Goal: Task Accomplishment & Management: Use online tool/utility

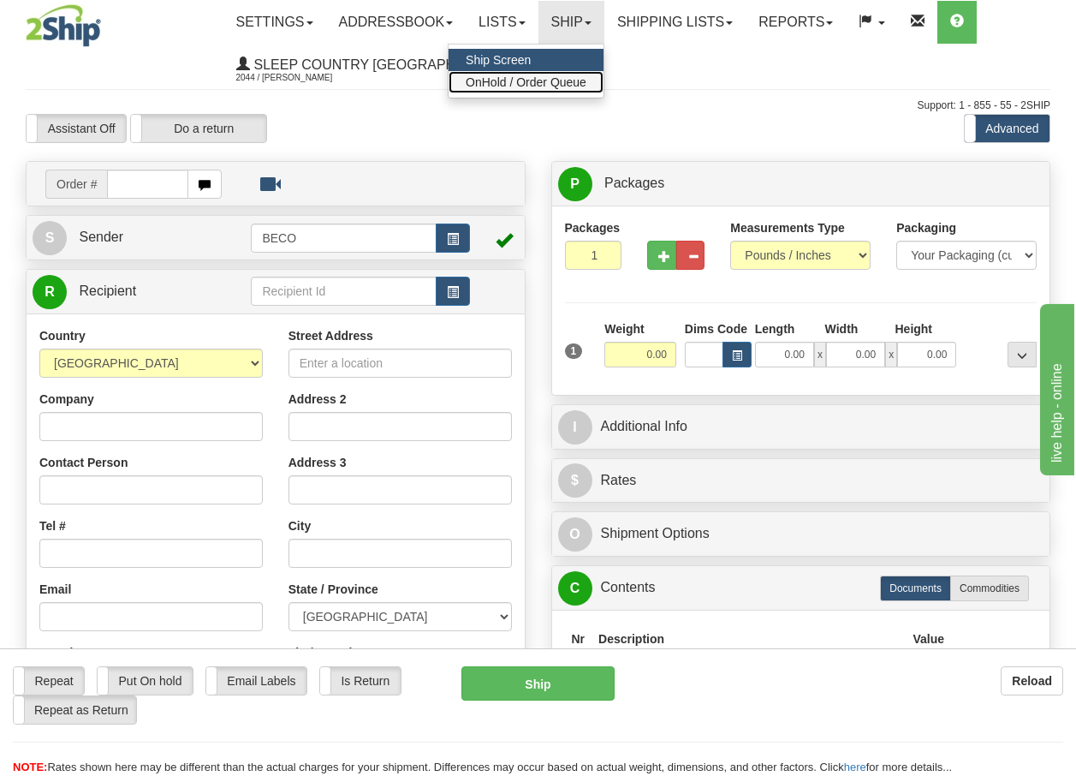
click at [558, 81] on span "OnHold / Order Queue" at bounding box center [526, 82] width 121 height 14
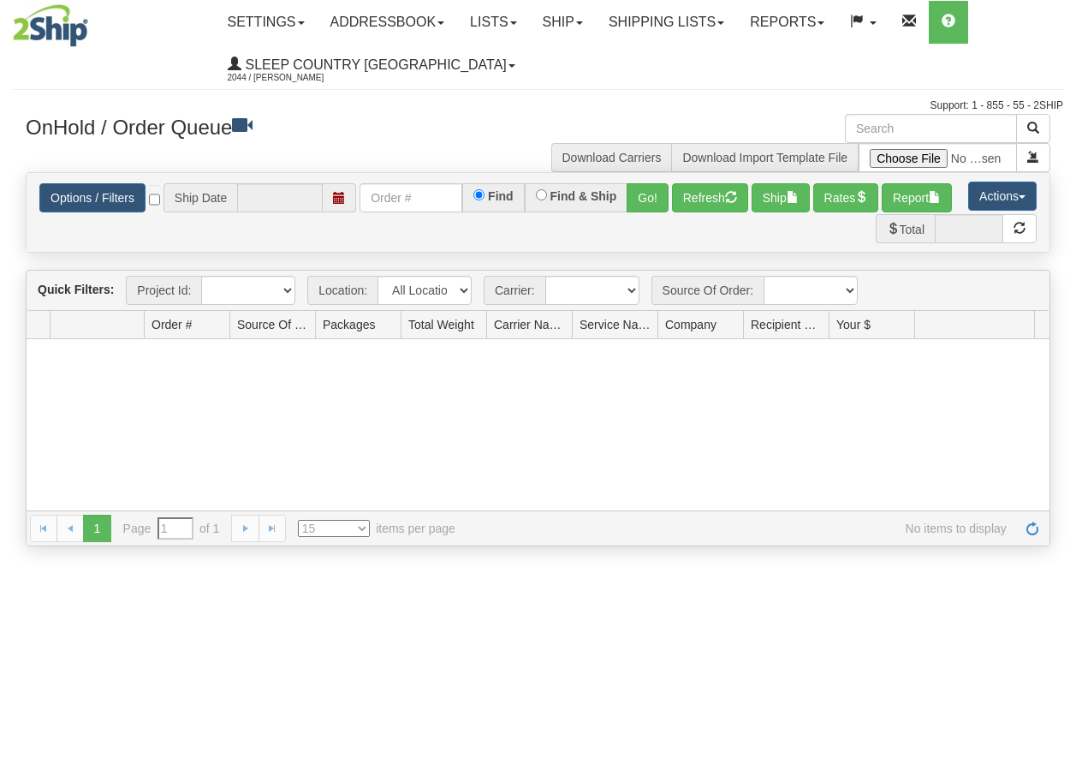
type input "[DATE]"
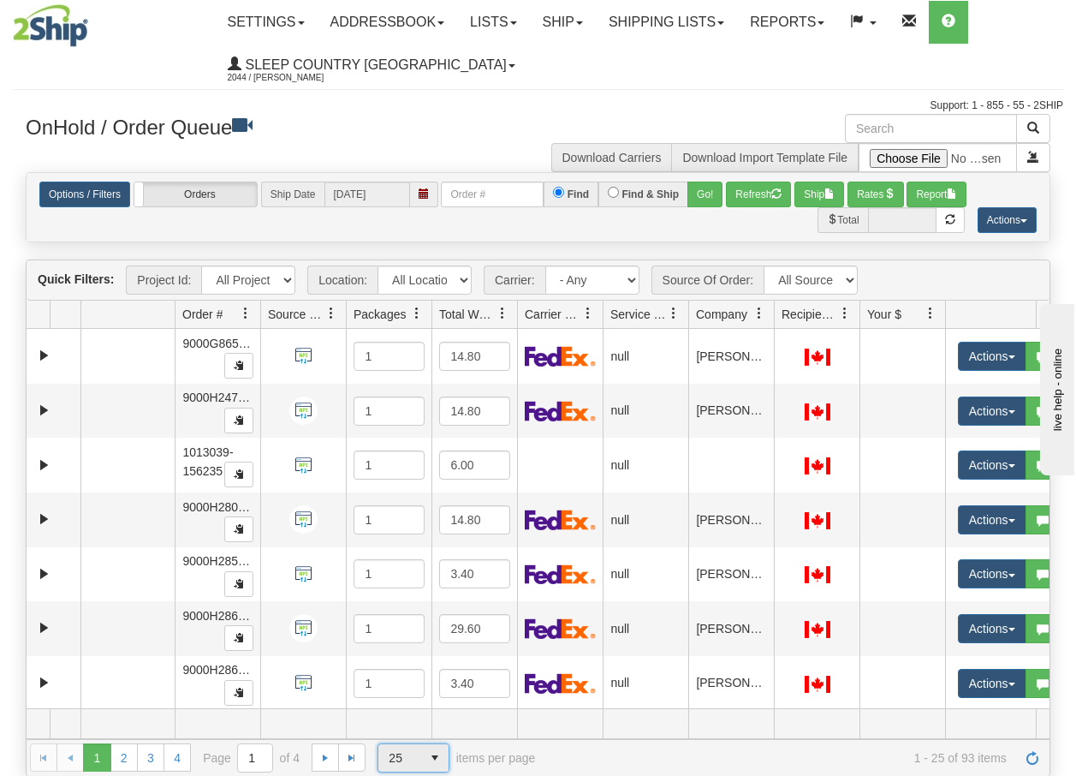
click at [425, 757] on span "select" at bounding box center [434, 757] width 27 height 27
click at [395, 733] on span "100" at bounding box center [395, 730] width 20 height 17
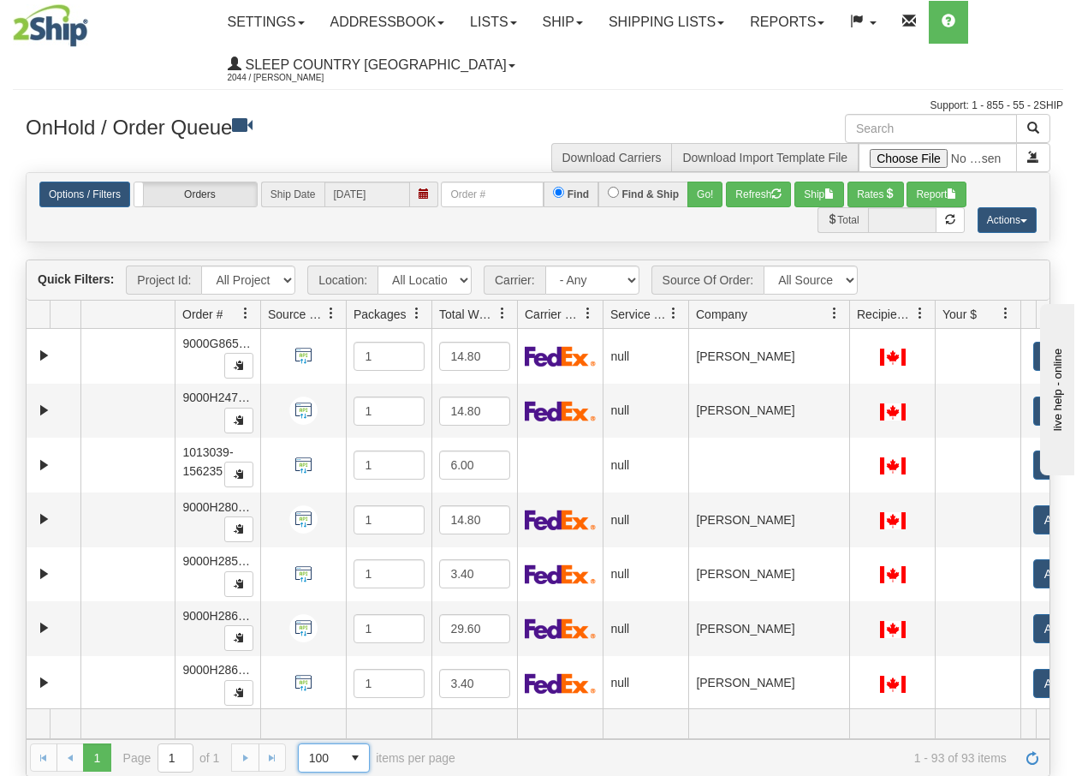
drag, startPoint x: 777, startPoint y: 320, endPoint x: 854, endPoint y: 320, distance: 77.9
click at [854, 320] on div "Aggregation Group Id Id Location Request Id Reply Id Order # Source Of Order Pa…" at bounding box center [532, 314] width 1010 height 27
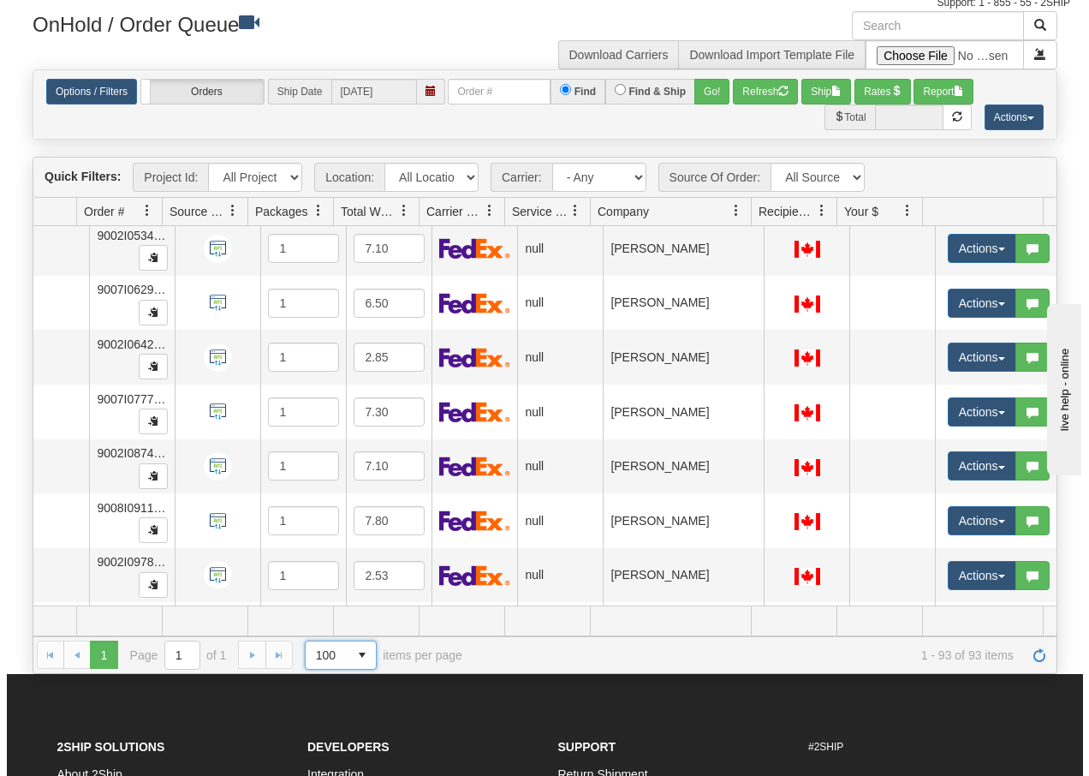
scroll to position [4460, 105]
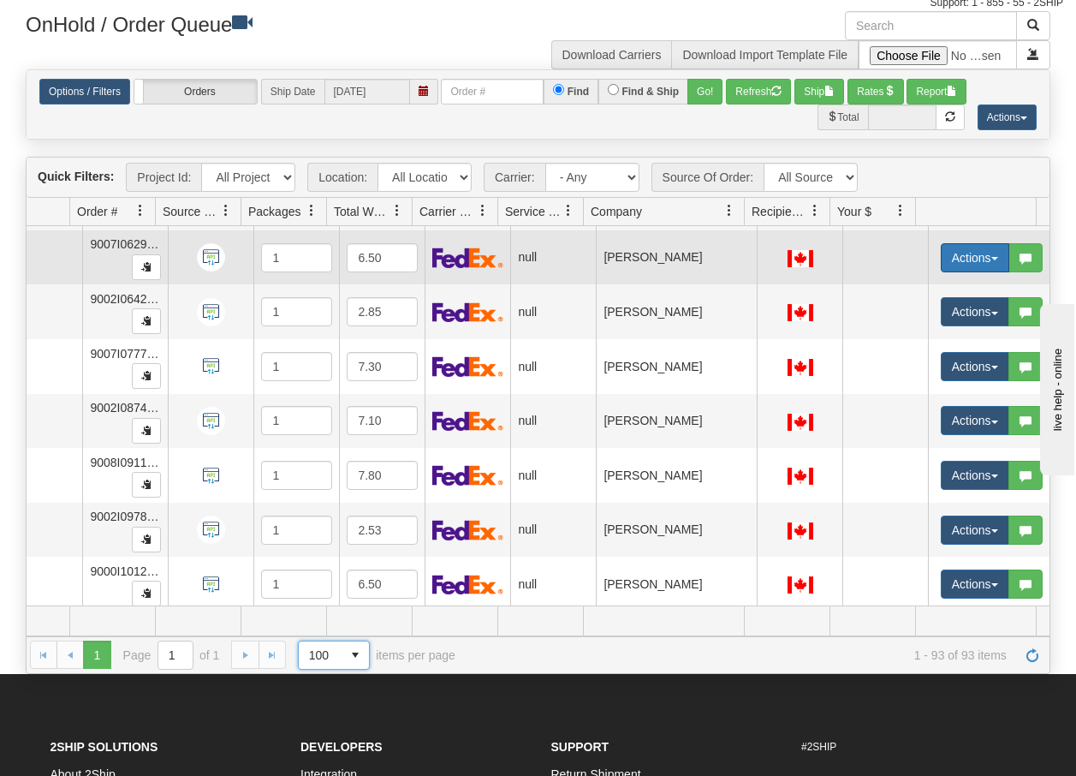
click at [991, 259] on span "button" at bounding box center [994, 258] width 7 height 3
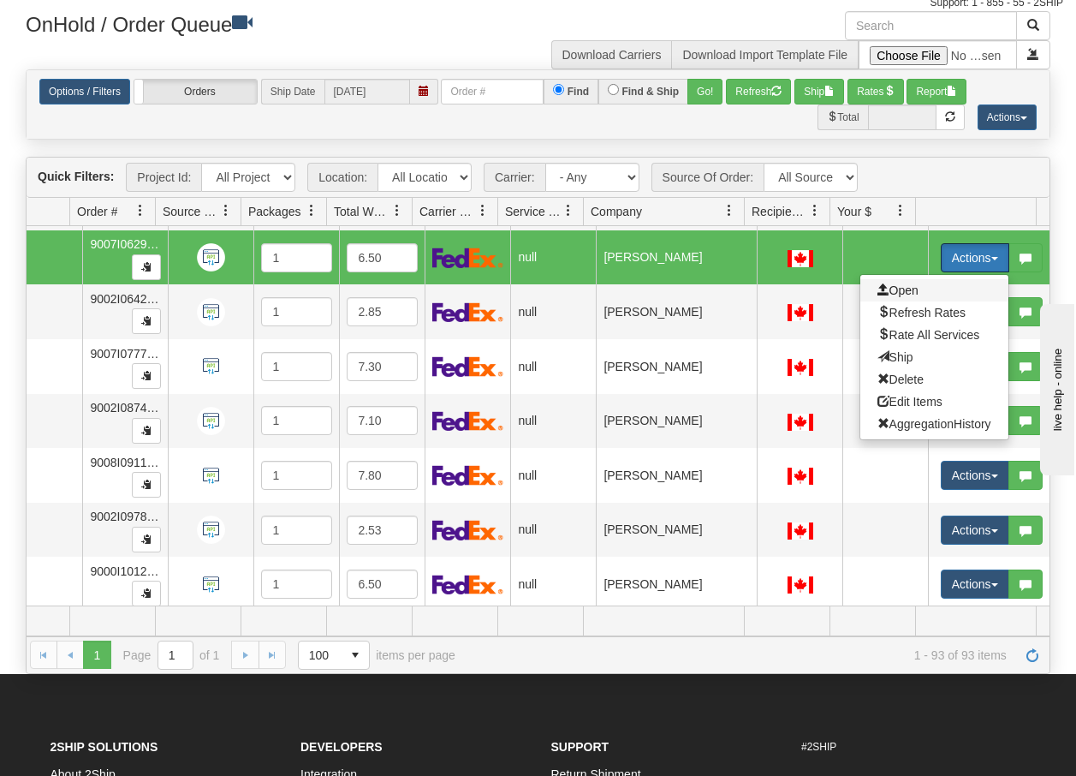
click at [900, 289] on span "Open" at bounding box center [898, 290] width 41 height 14
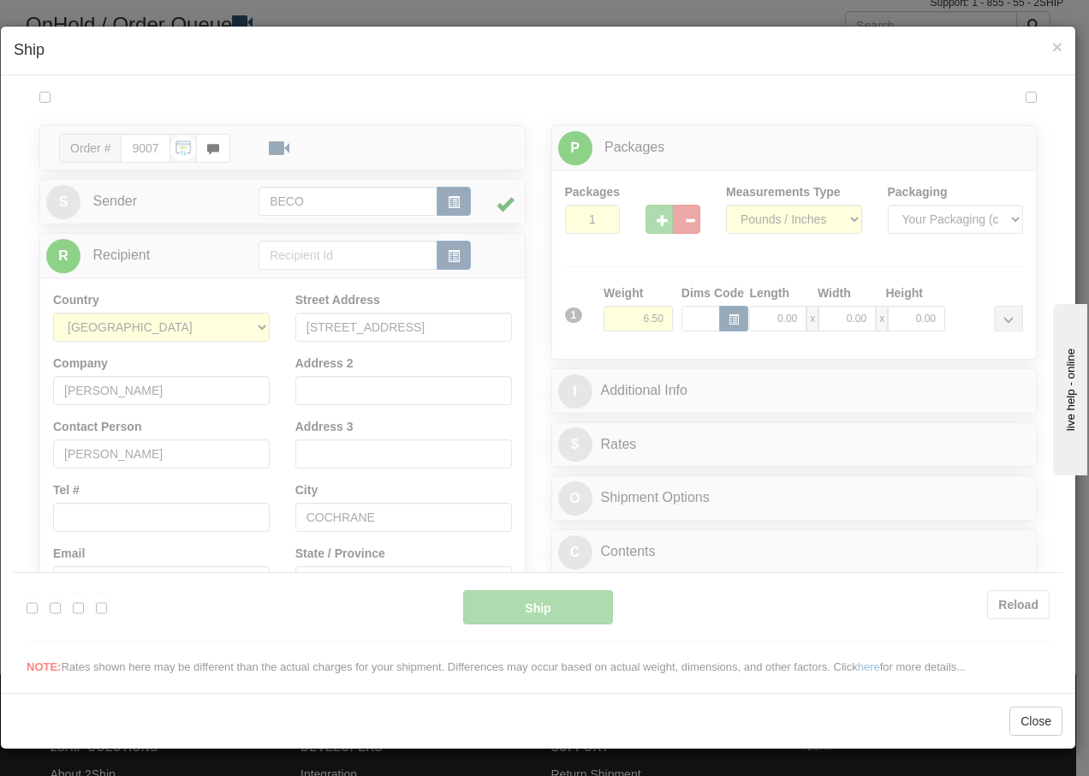
scroll to position [0, 0]
type input "13:23"
type input "16:00"
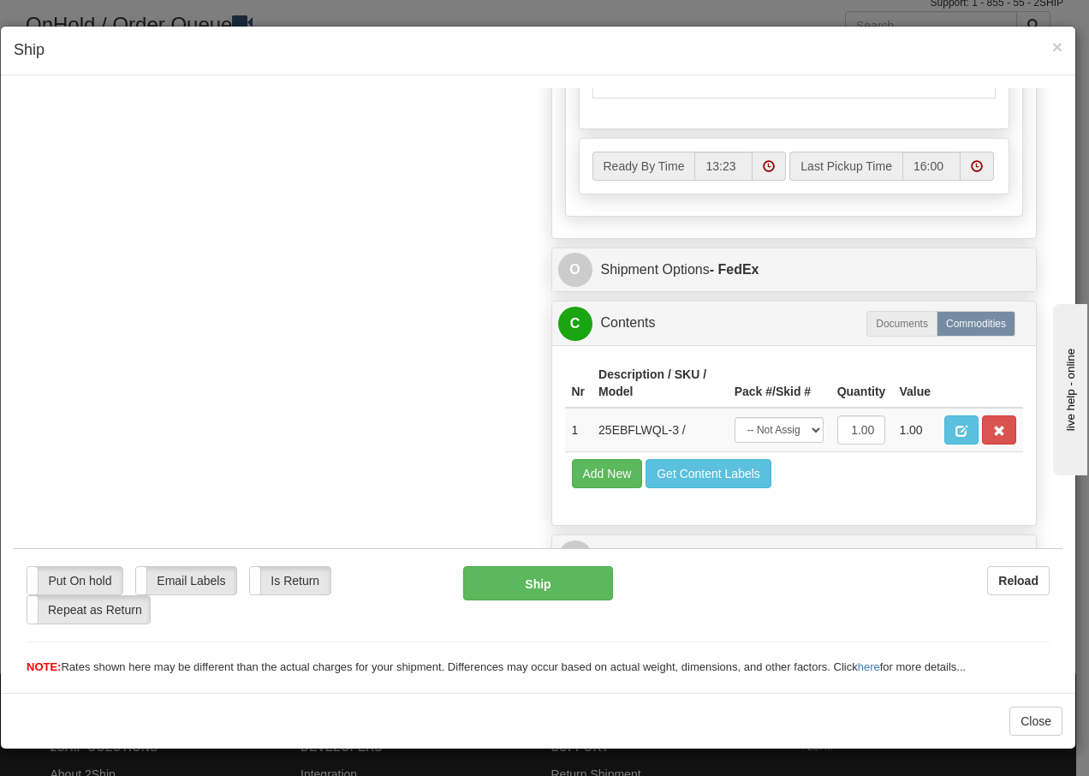
scroll to position [973, 0]
click at [1062, 45] on span "×" at bounding box center [1057, 47] width 10 height 20
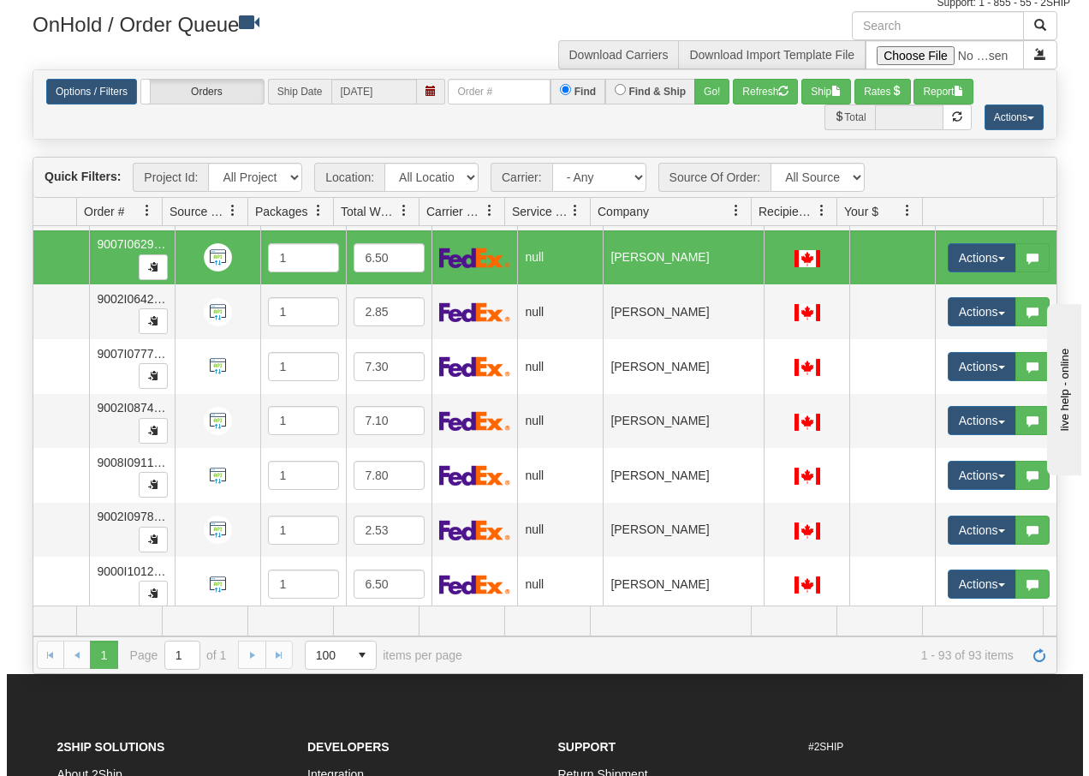
scroll to position [0, 93]
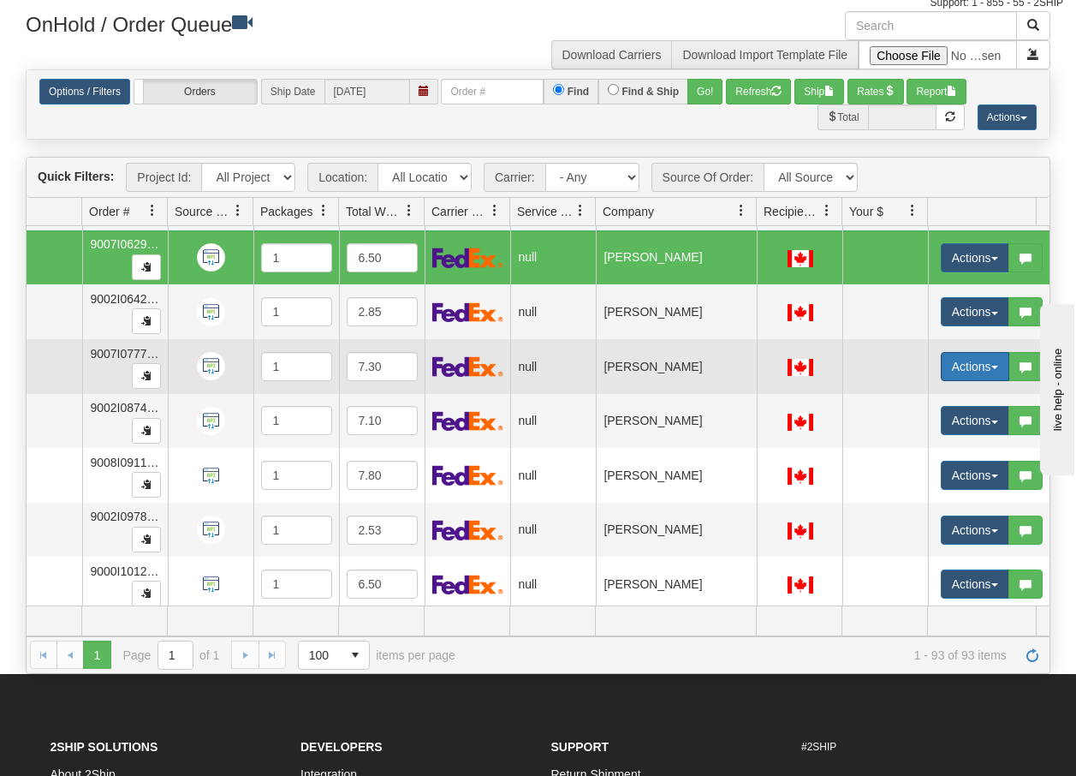
click at [994, 366] on span "button" at bounding box center [994, 367] width 7 height 3
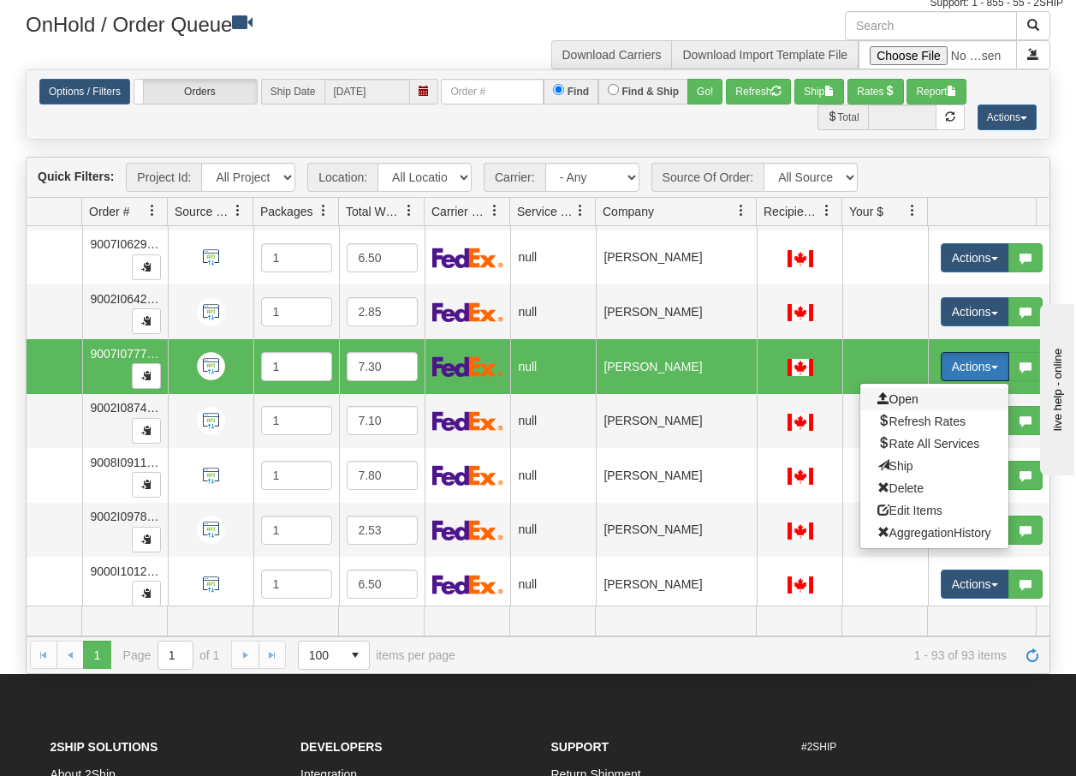
click at [900, 397] on span "Open" at bounding box center [898, 399] width 41 height 14
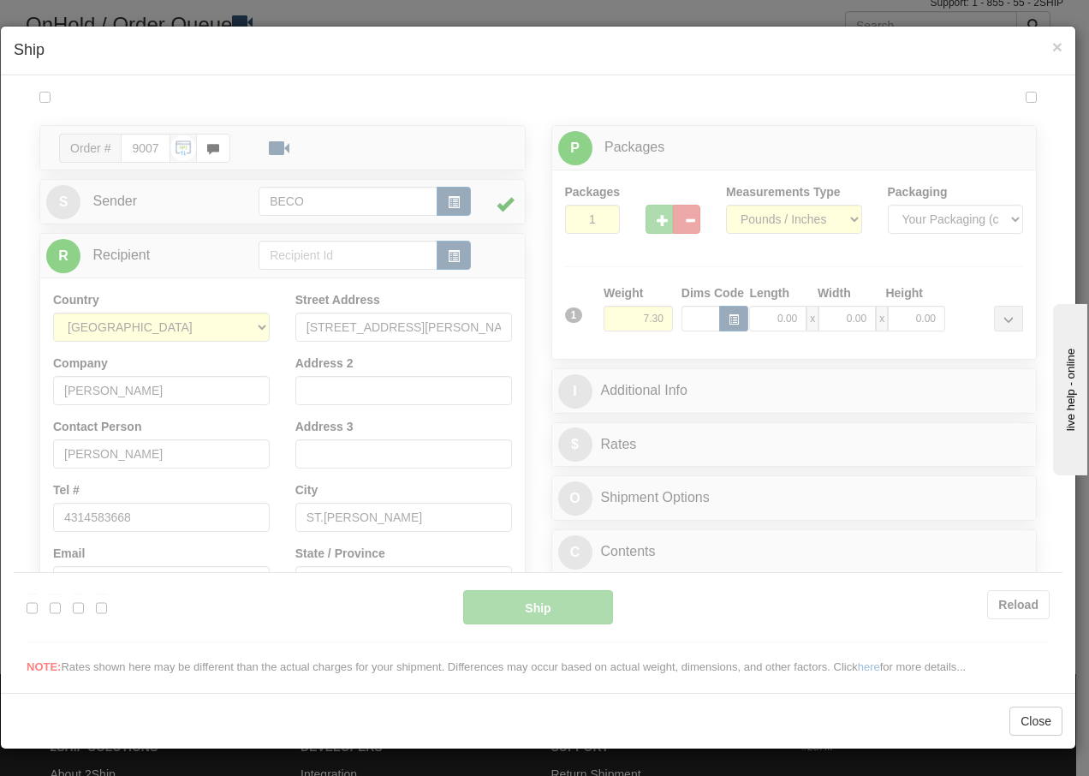
scroll to position [0, 0]
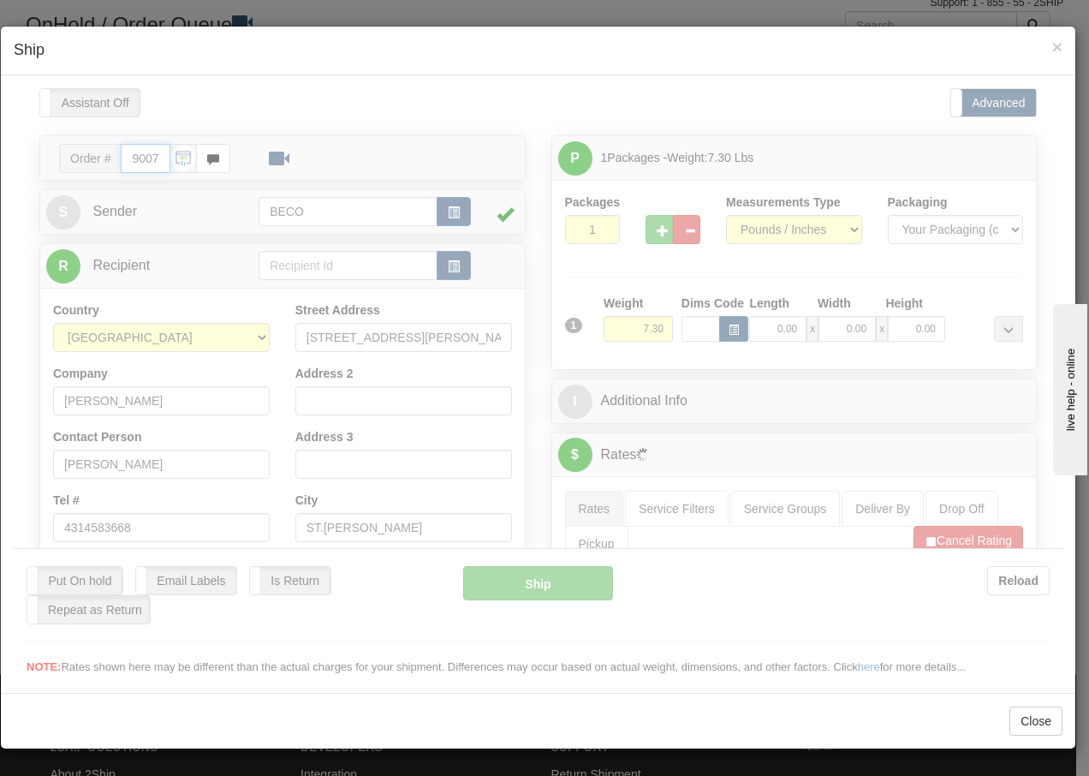
type input "13:24"
type input "16:00"
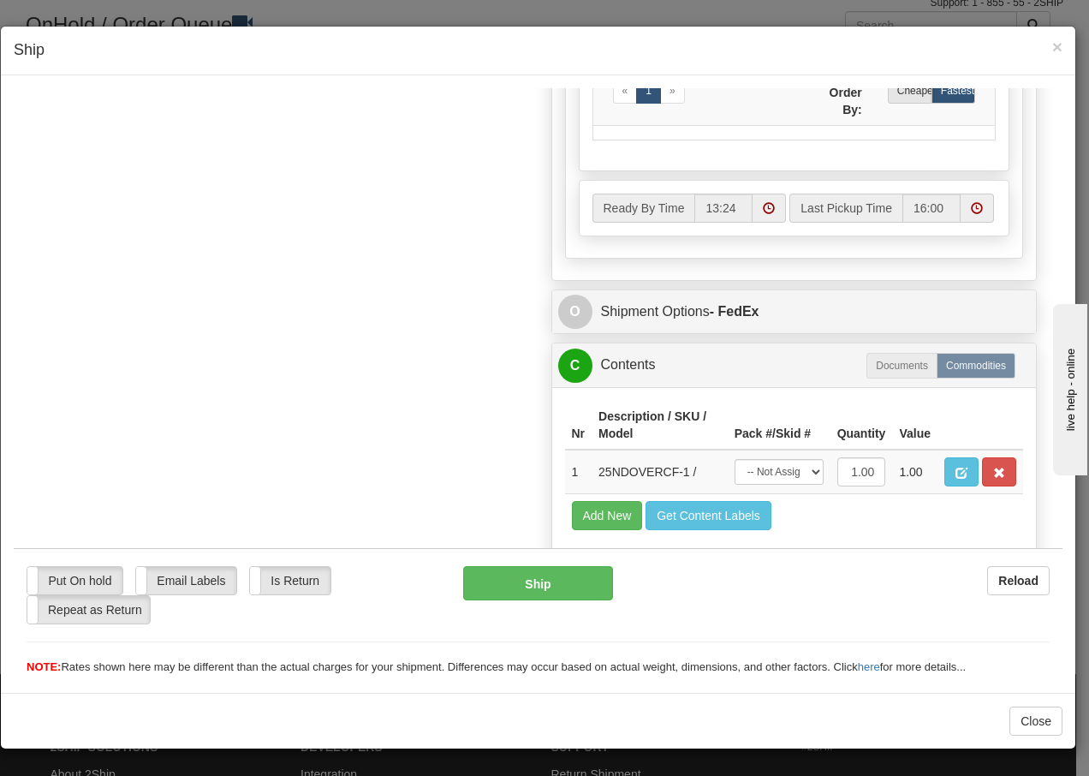
scroll to position [973, 0]
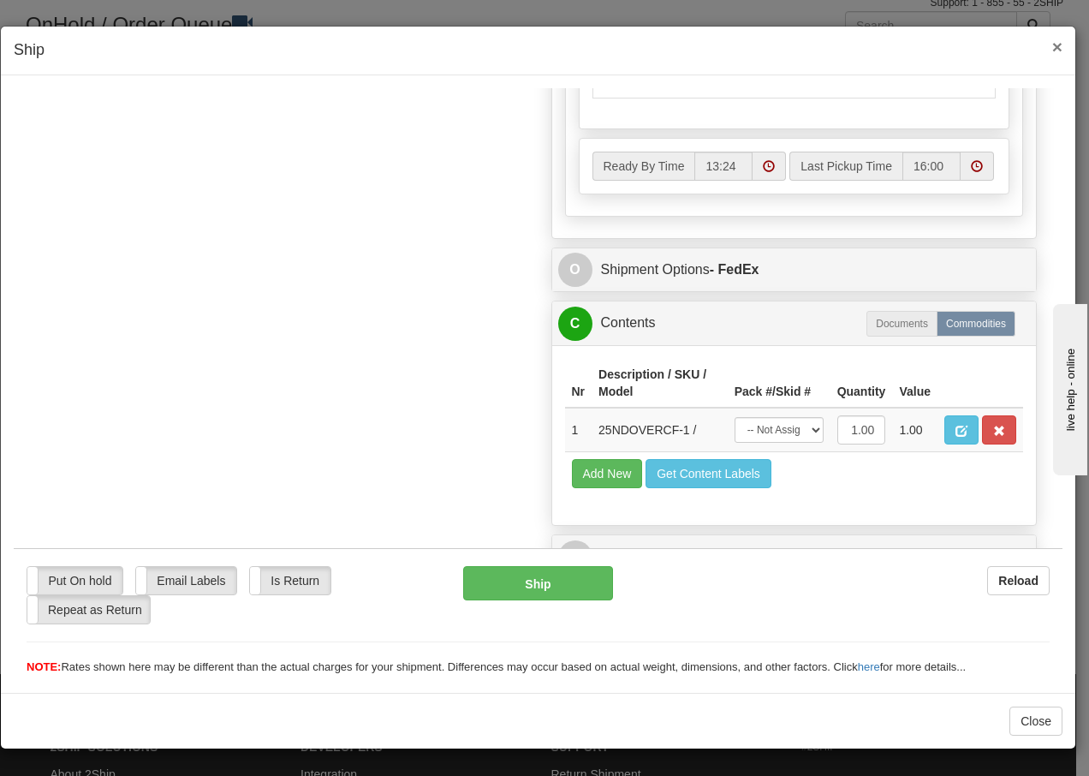
click at [1056, 45] on span "×" at bounding box center [1057, 47] width 10 height 20
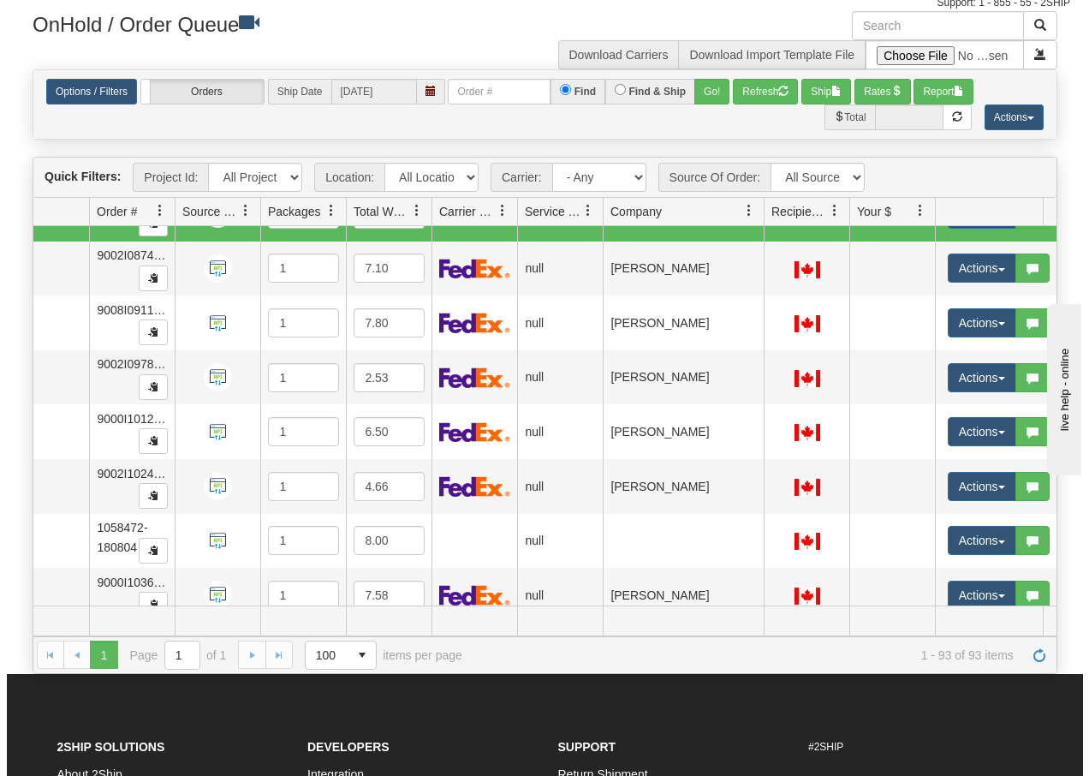
scroll to position [4621, 92]
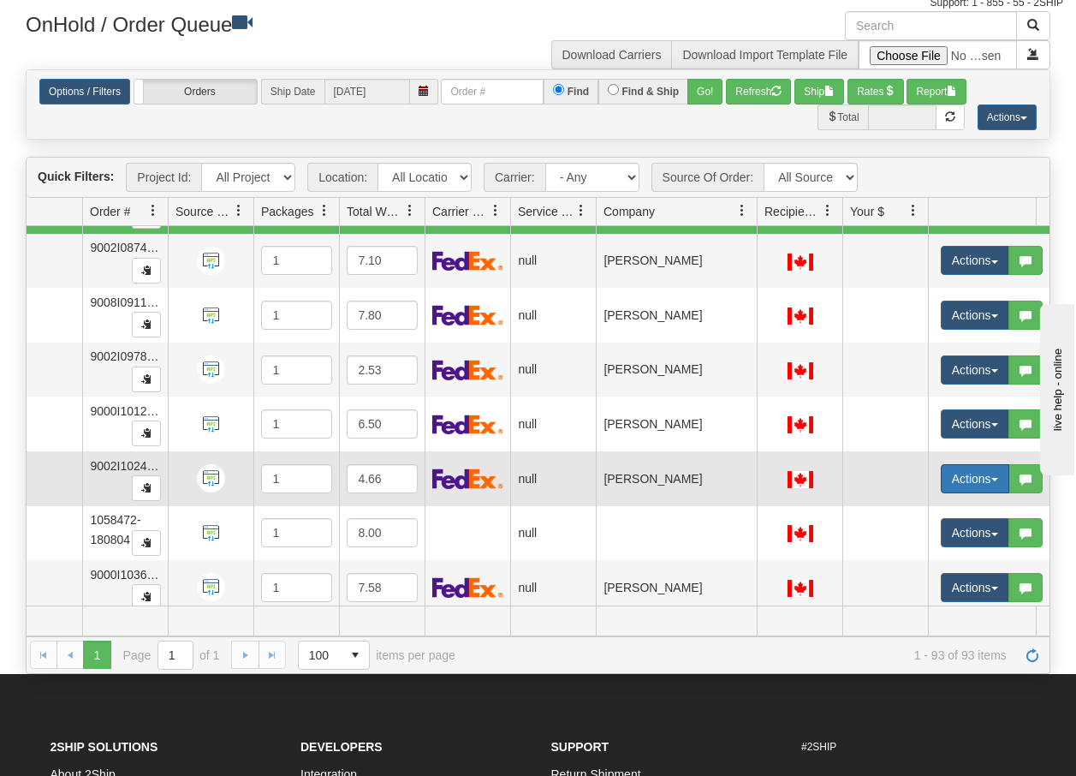
click at [995, 482] on button "Actions" at bounding box center [975, 478] width 68 height 29
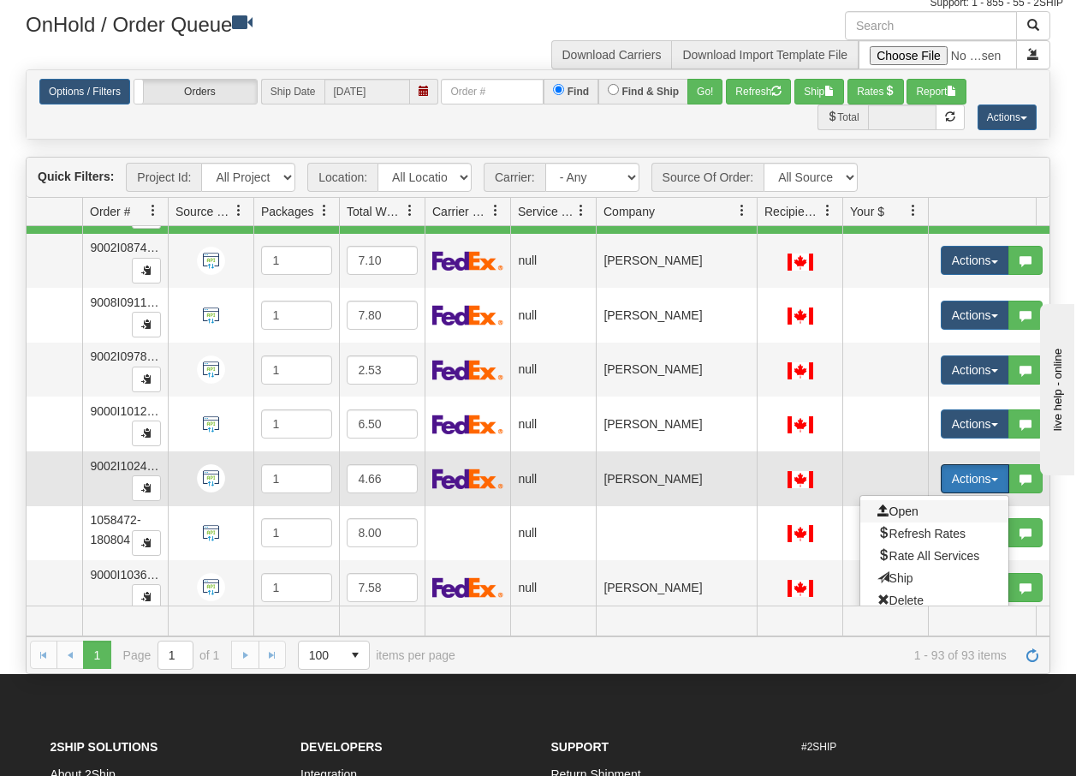
click at [906, 510] on span "Open" at bounding box center [898, 511] width 41 height 14
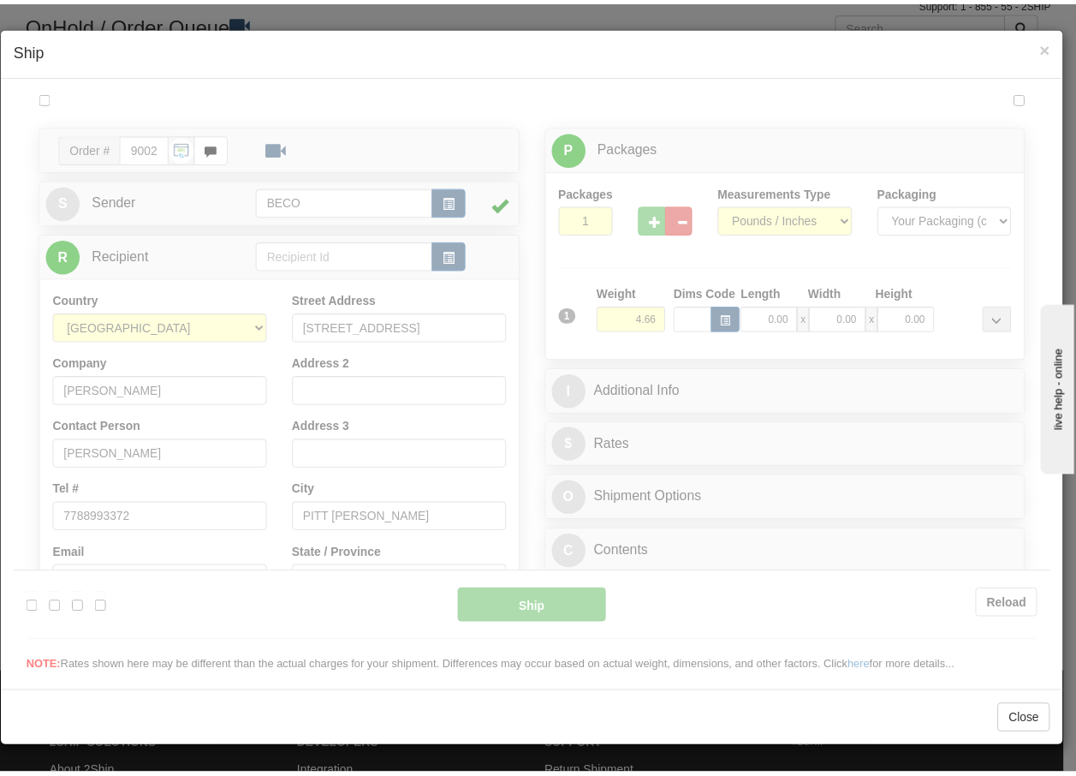
scroll to position [0, 0]
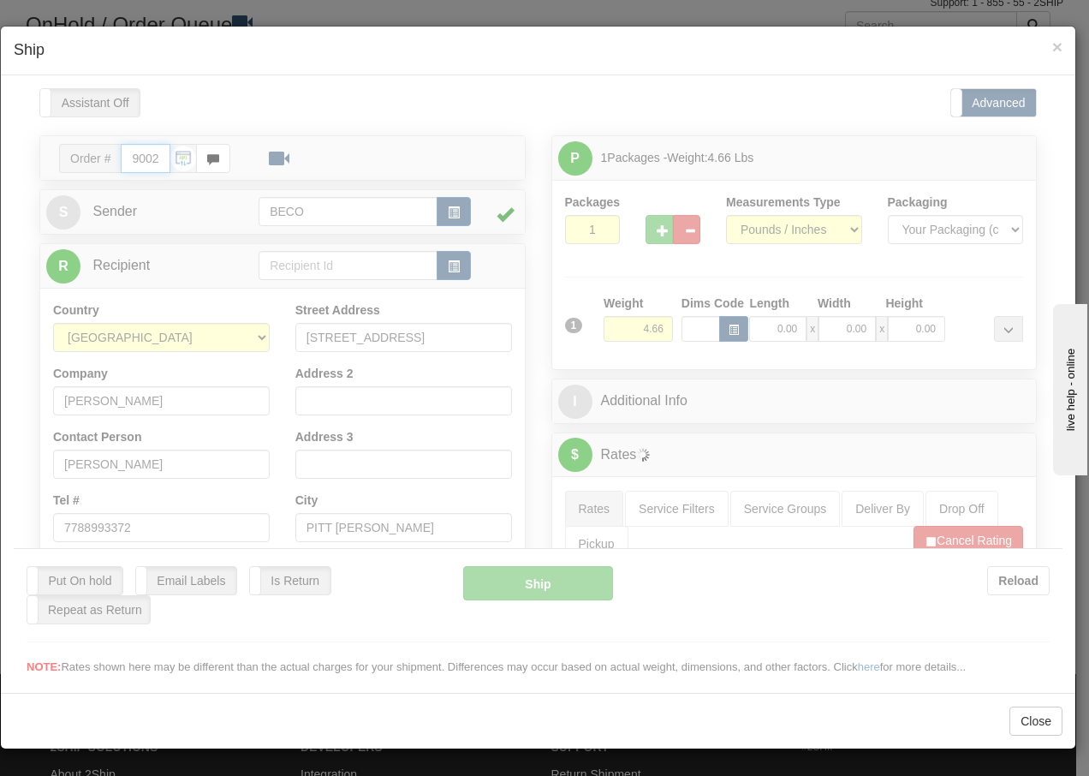
type input "13:27"
type input "16:00"
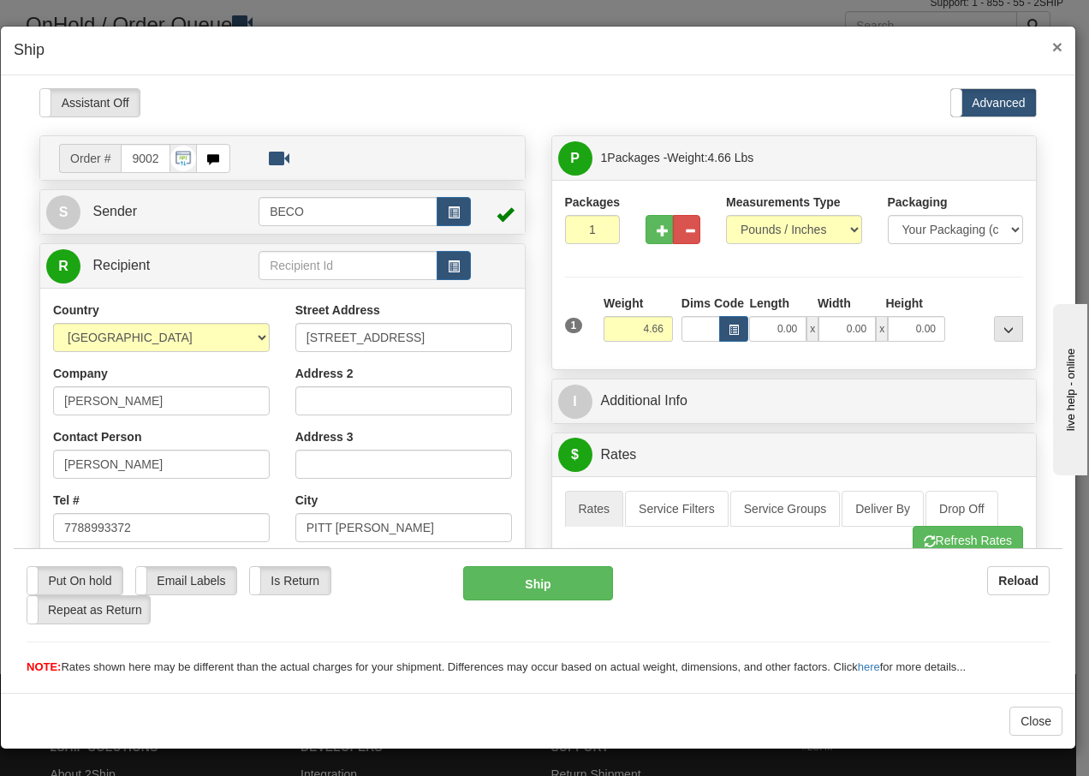
click at [1052, 44] on span "×" at bounding box center [1057, 47] width 10 height 20
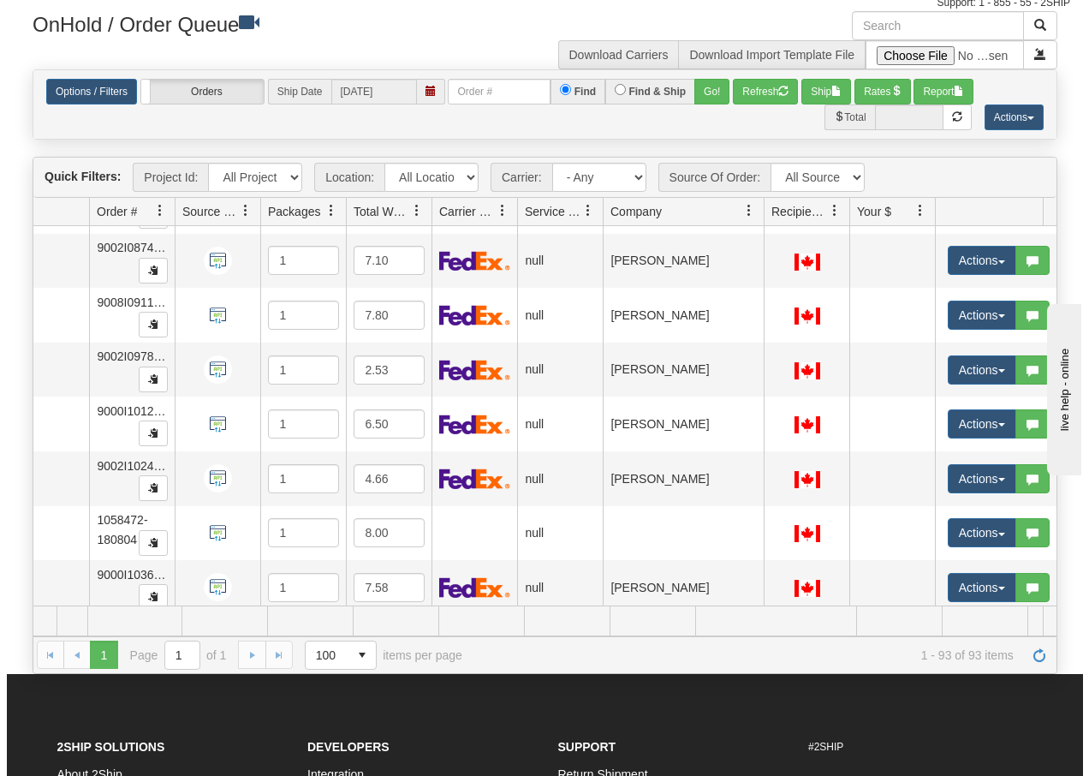
scroll to position [0, 92]
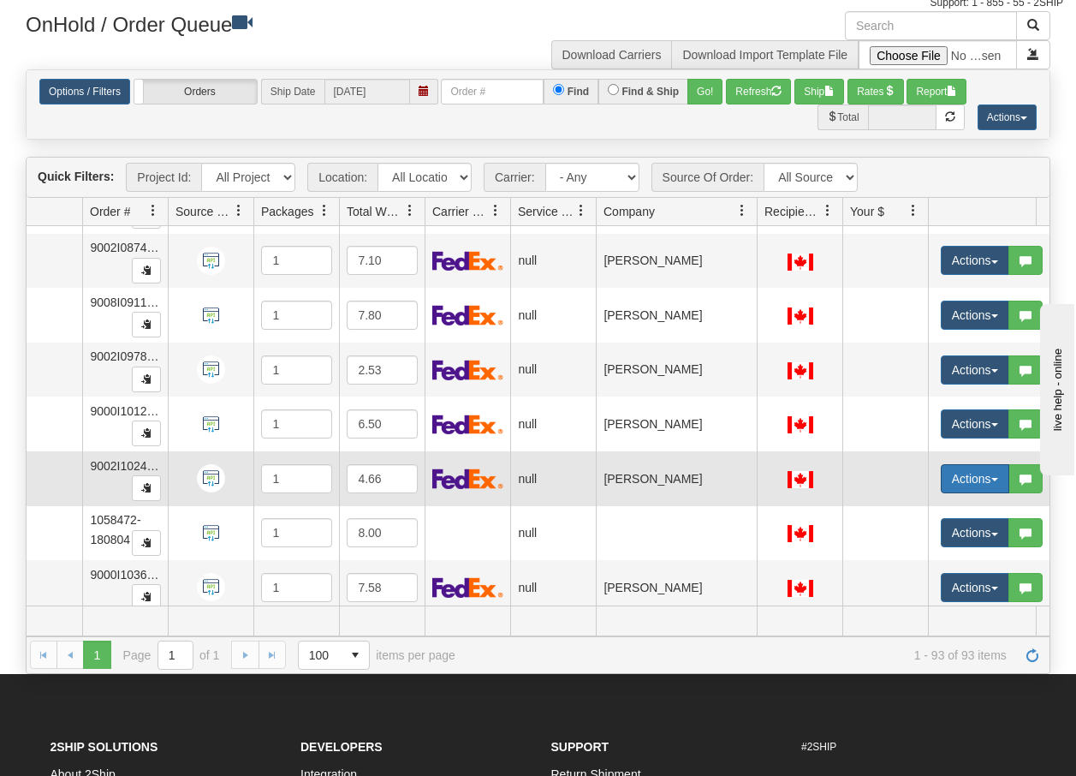
click at [994, 480] on span "button" at bounding box center [994, 479] width 7 height 3
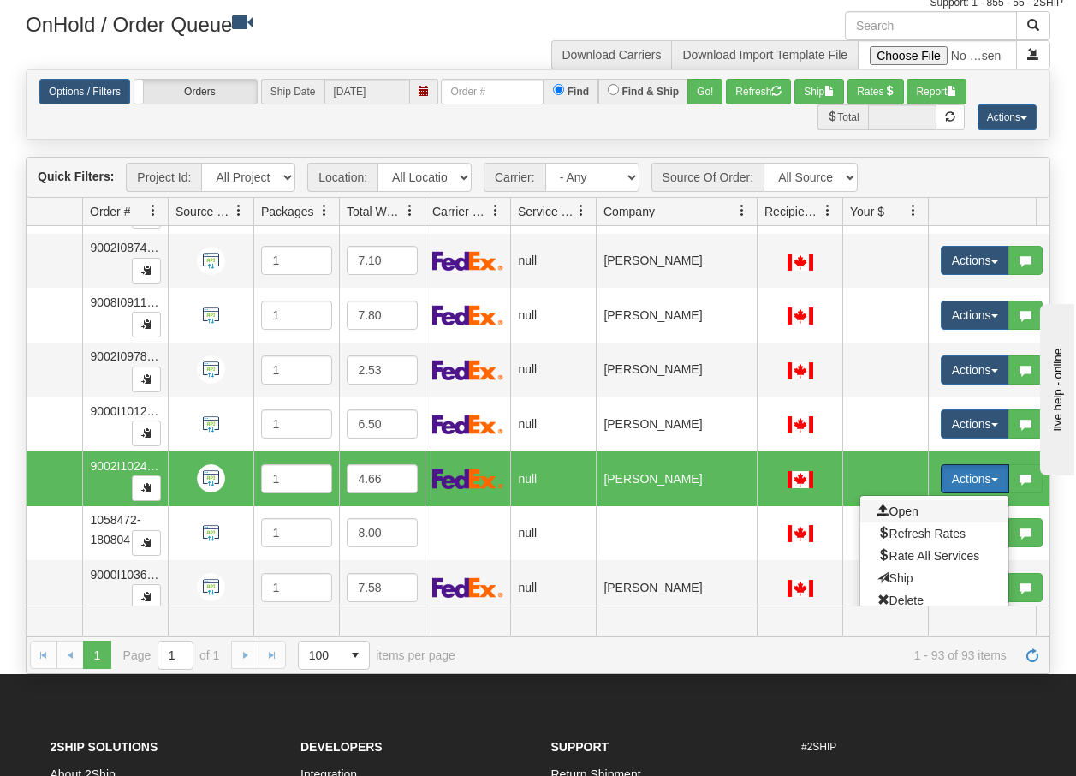
click at [904, 509] on span "Open" at bounding box center [898, 511] width 41 height 14
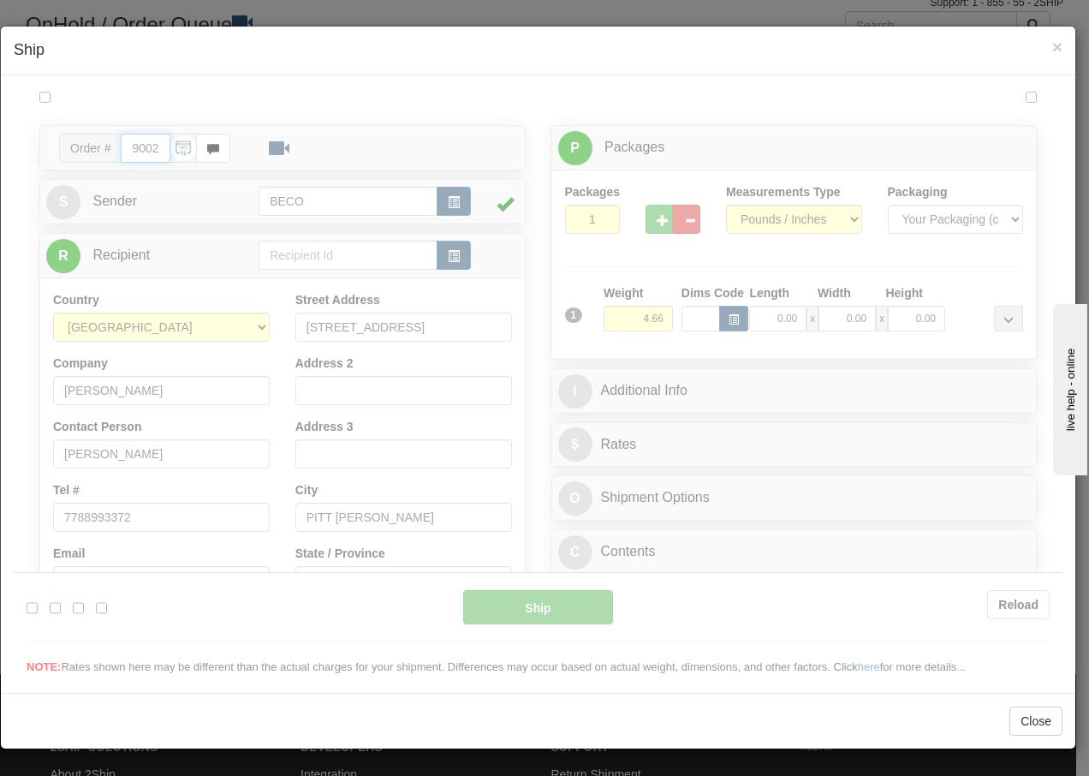
type input "13:27"
type input "16:00"
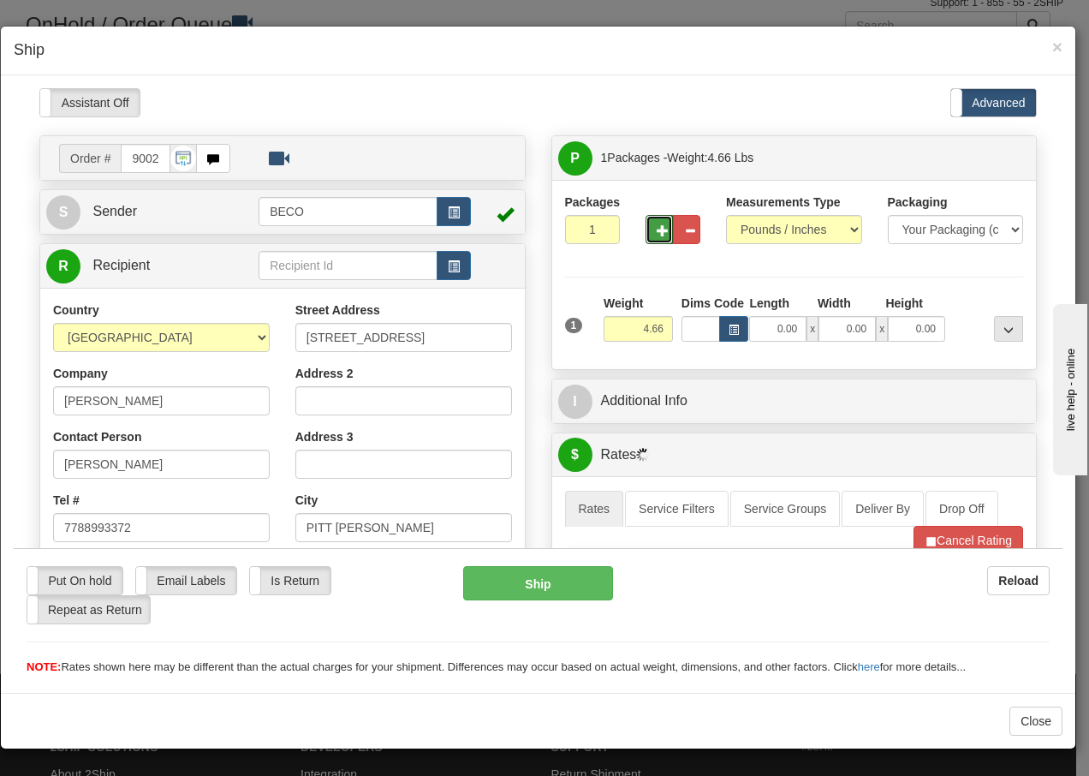
click at [657, 235] on span "button" at bounding box center [663, 229] width 12 height 11
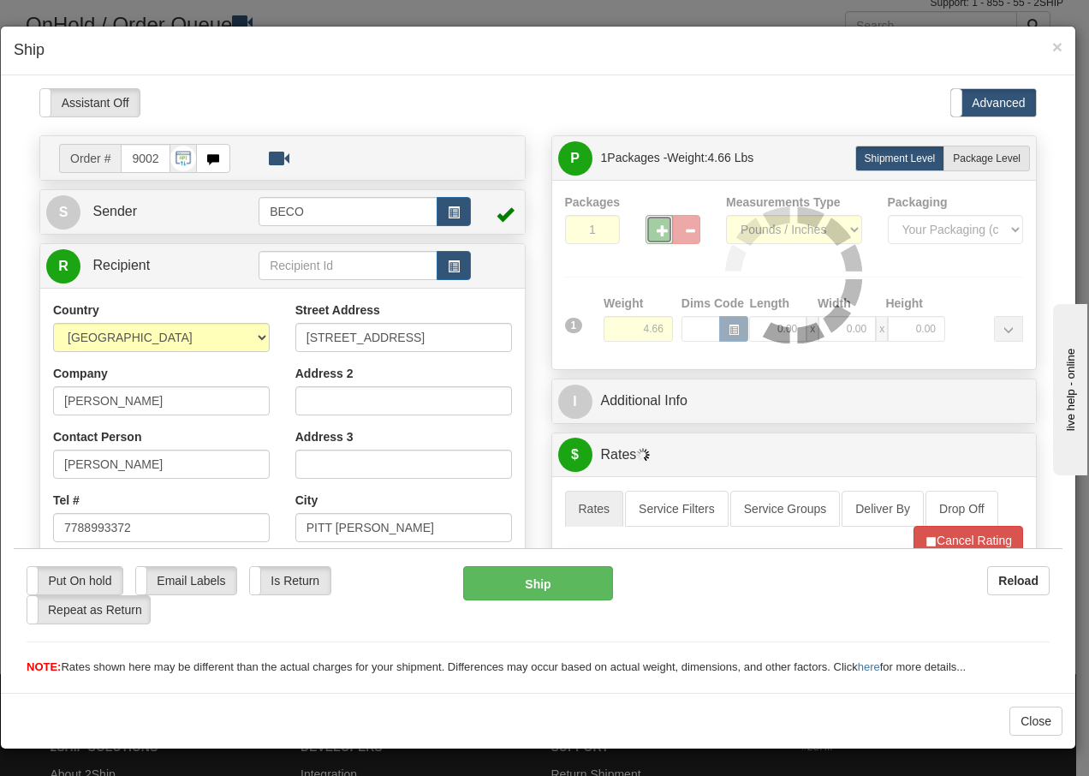
type input "2"
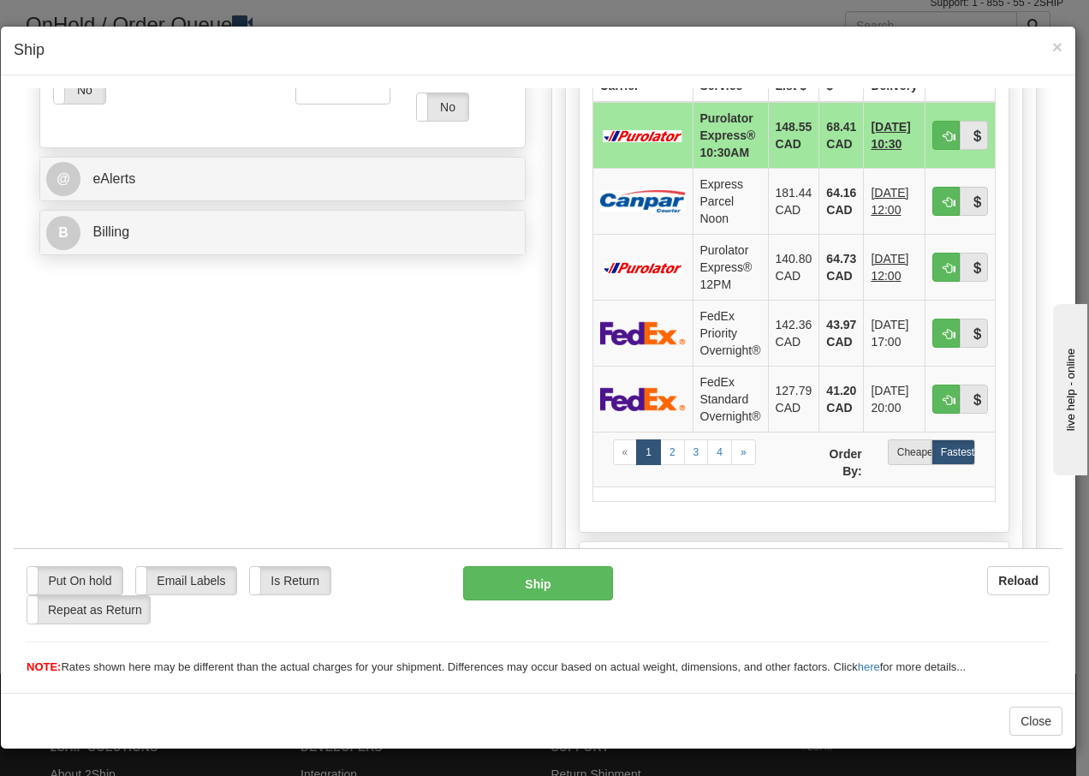
scroll to position [662, 0]
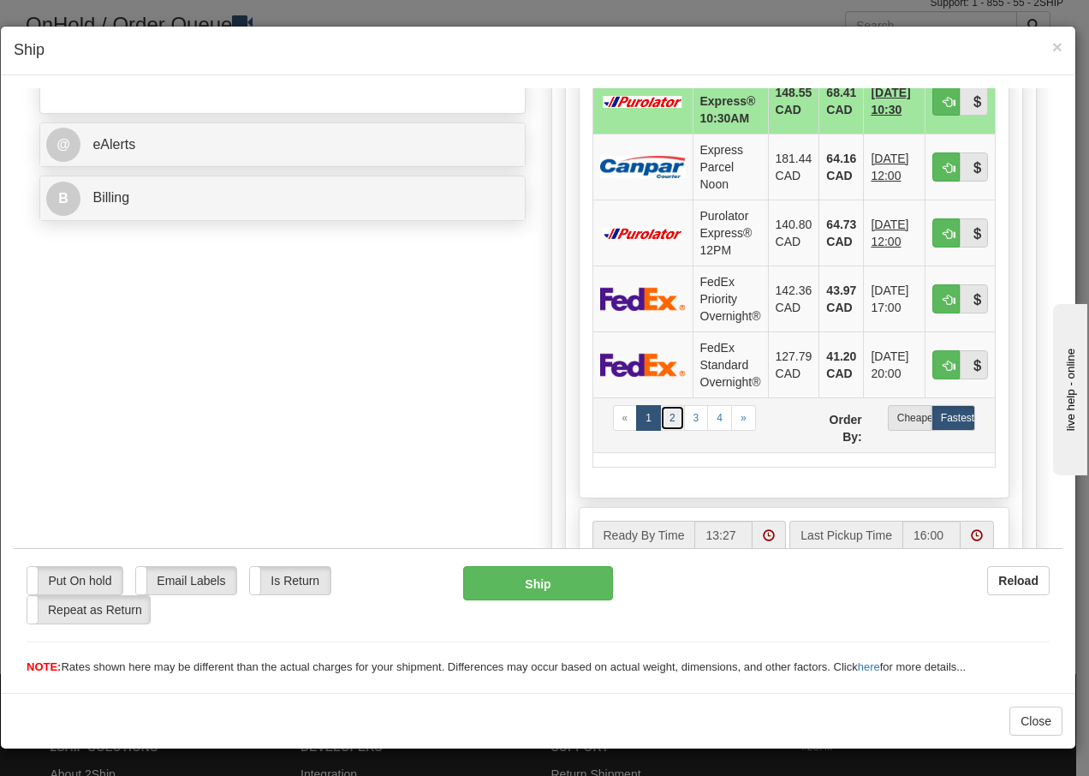
click at [661, 420] on link "2" at bounding box center [672, 417] width 25 height 26
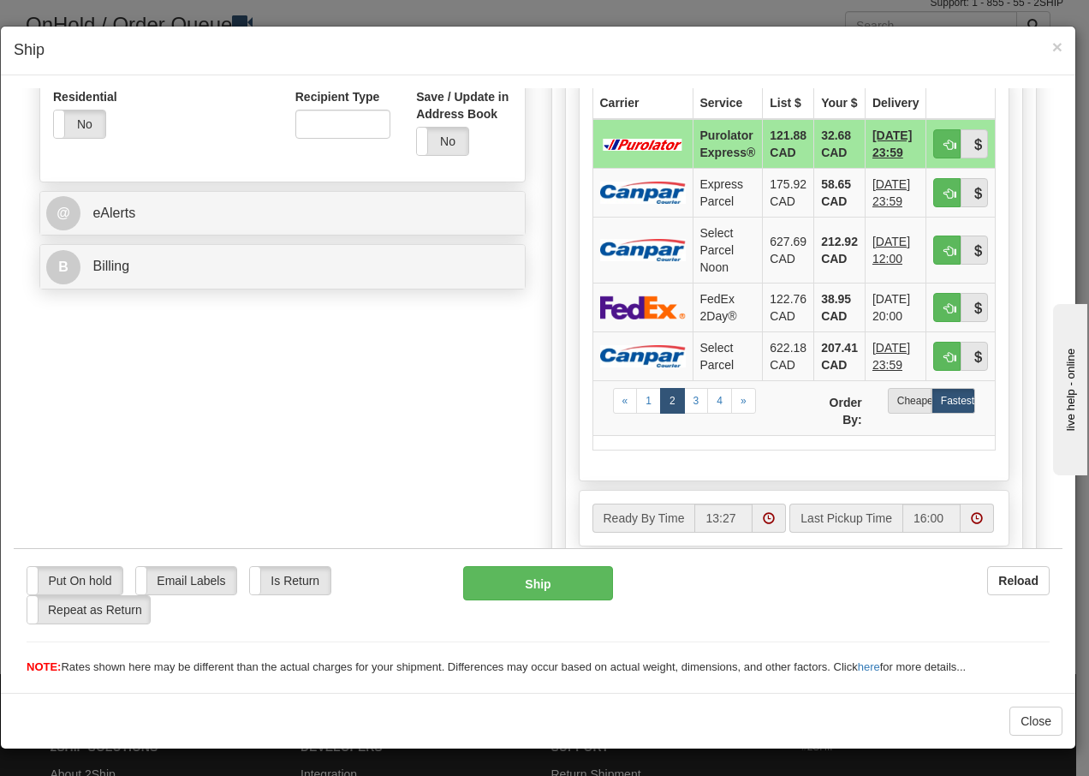
scroll to position [559, 0]
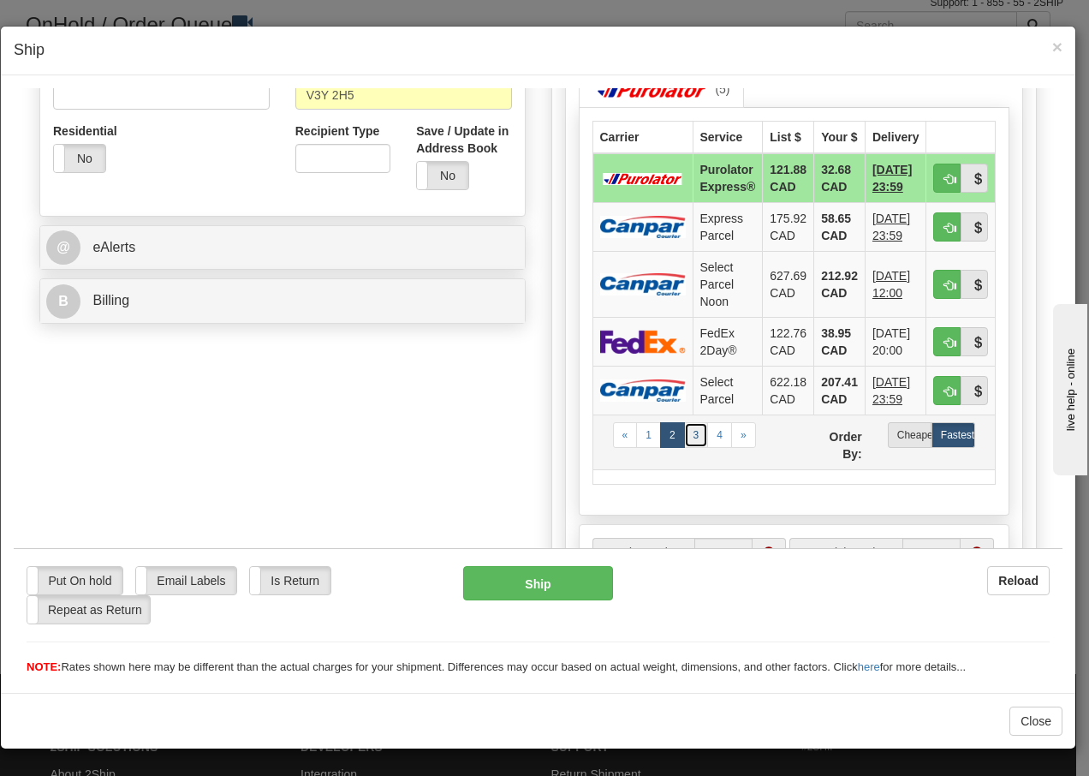
click at [687, 434] on link "3" at bounding box center [696, 434] width 25 height 26
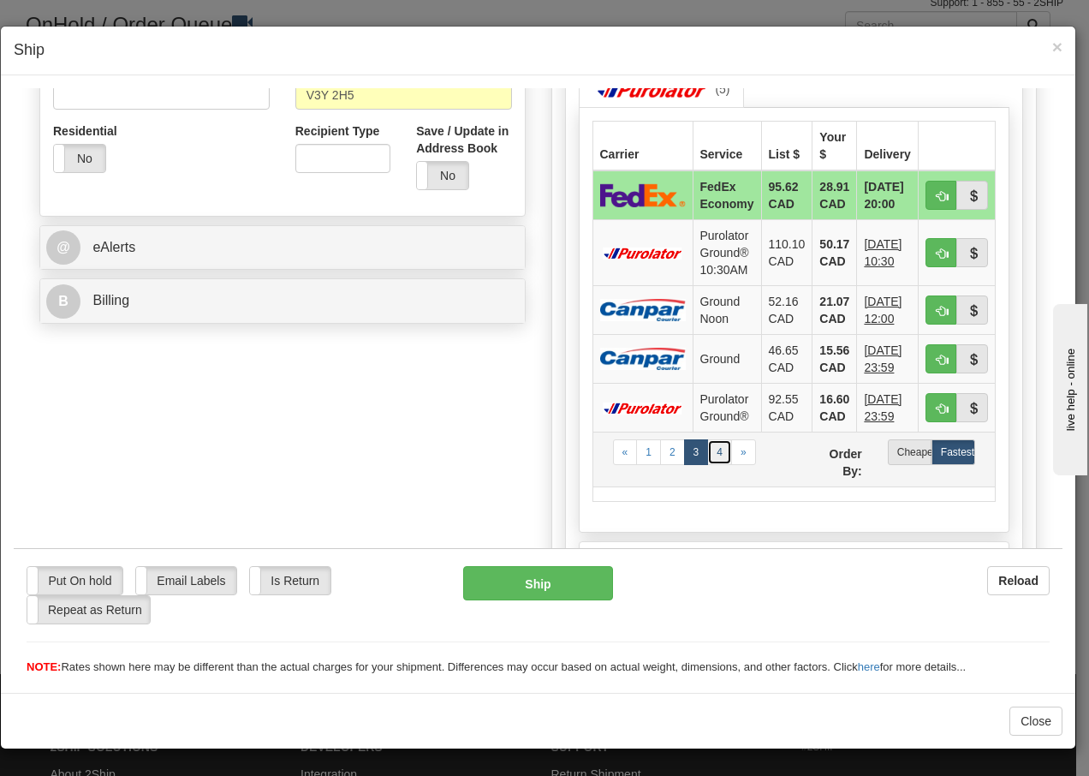
click at [713, 454] on link "4" at bounding box center [719, 451] width 25 height 26
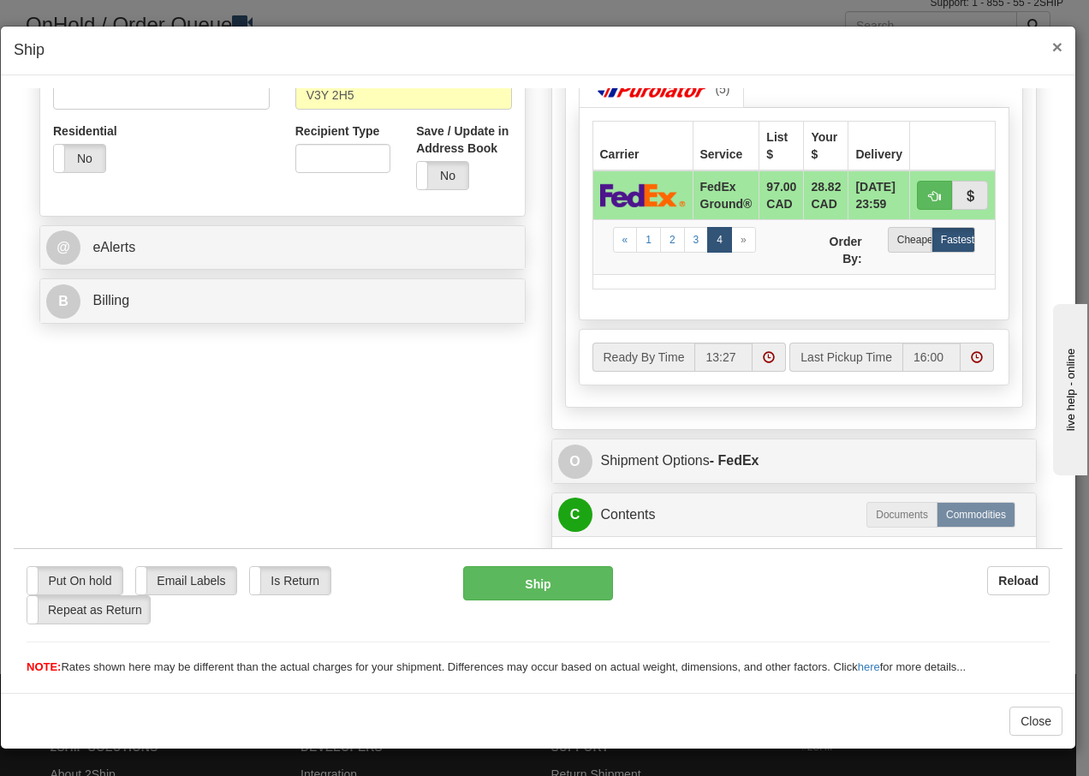
click at [1058, 44] on span "×" at bounding box center [1057, 47] width 10 height 20
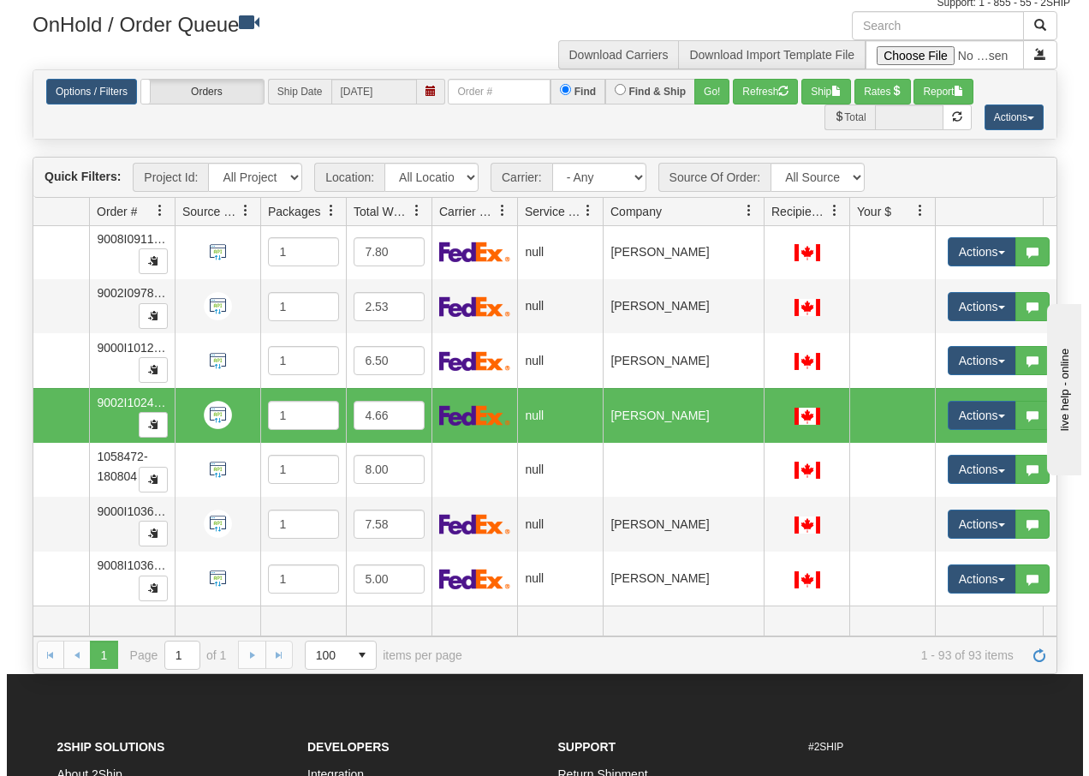
scroll to position [4697, 92]
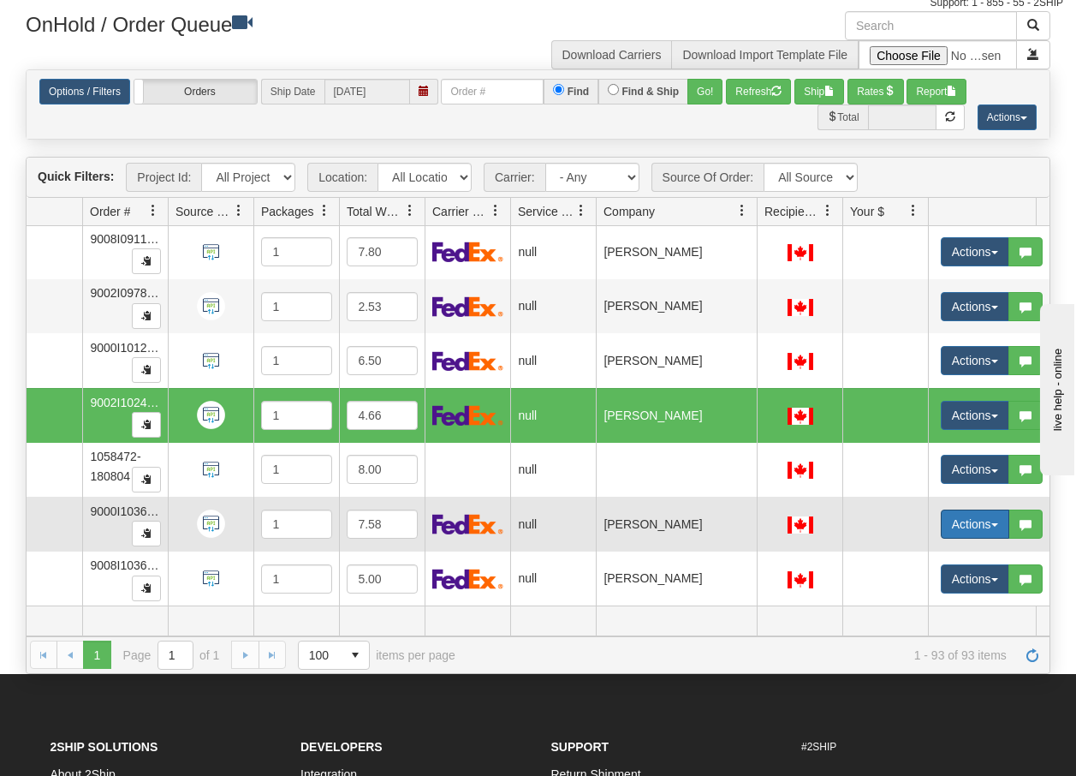
click at [991, 515] on button "Actions" at bounding box center [975, 523] width 68 height 29
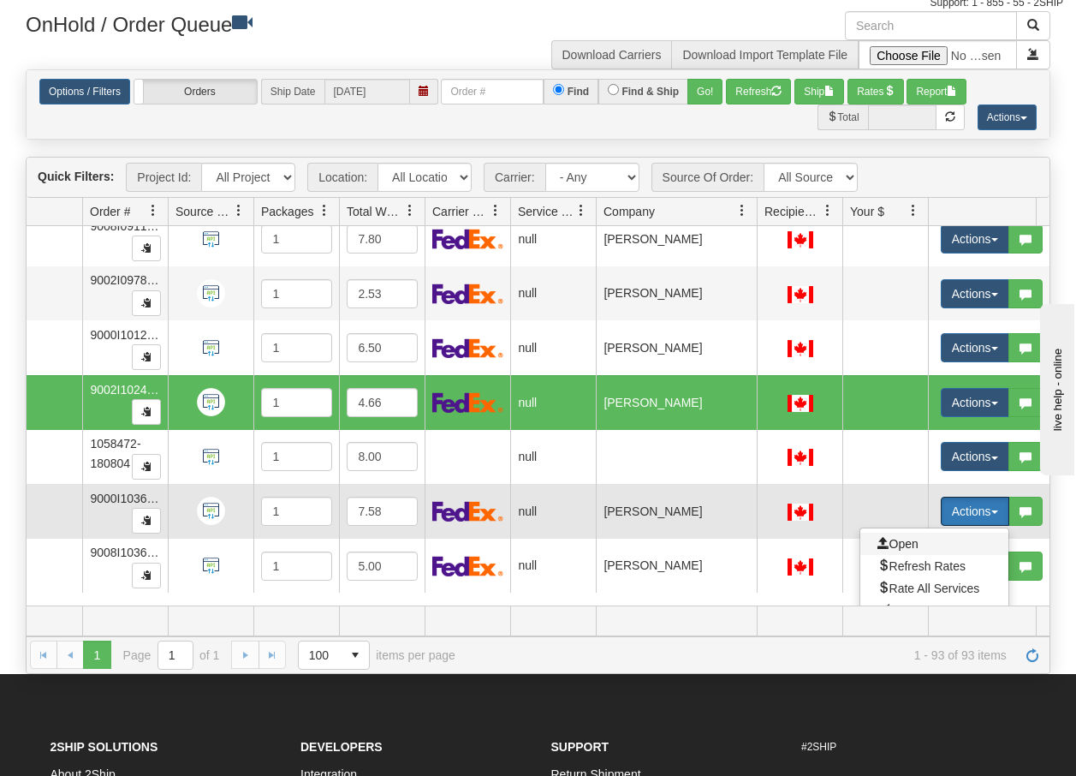
click at [905, 539] on span "Open" at bounding box center [898, 544] width 41 height 14
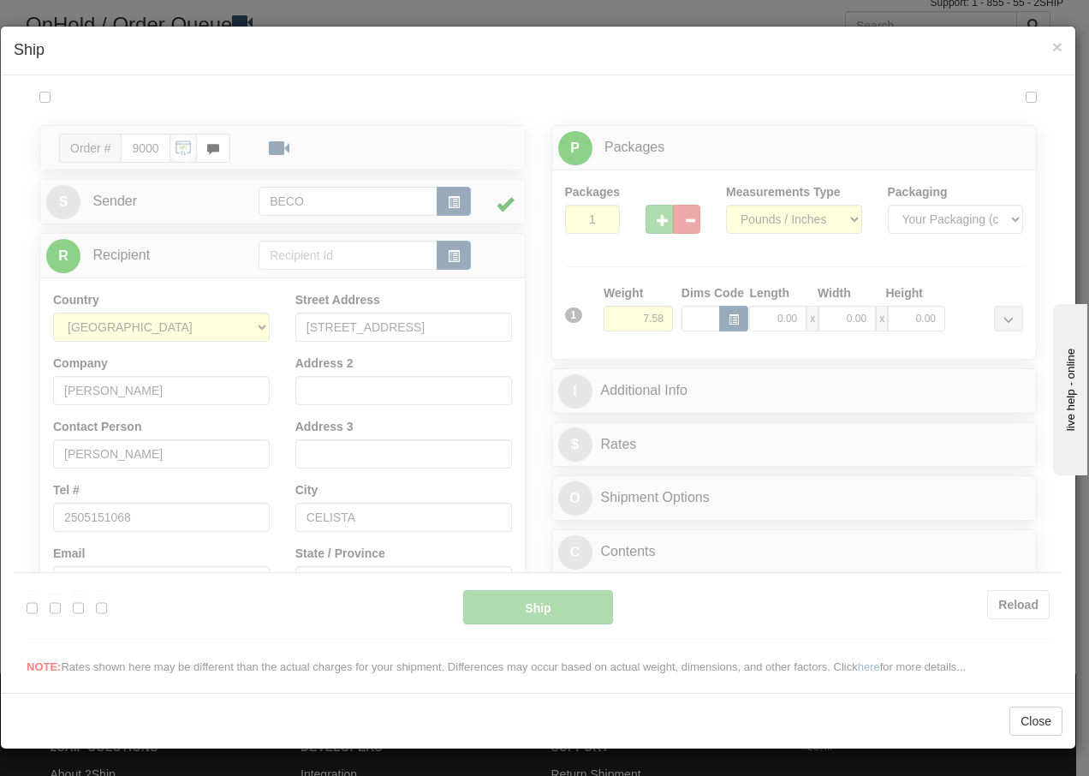
scroll to position [0, 0]
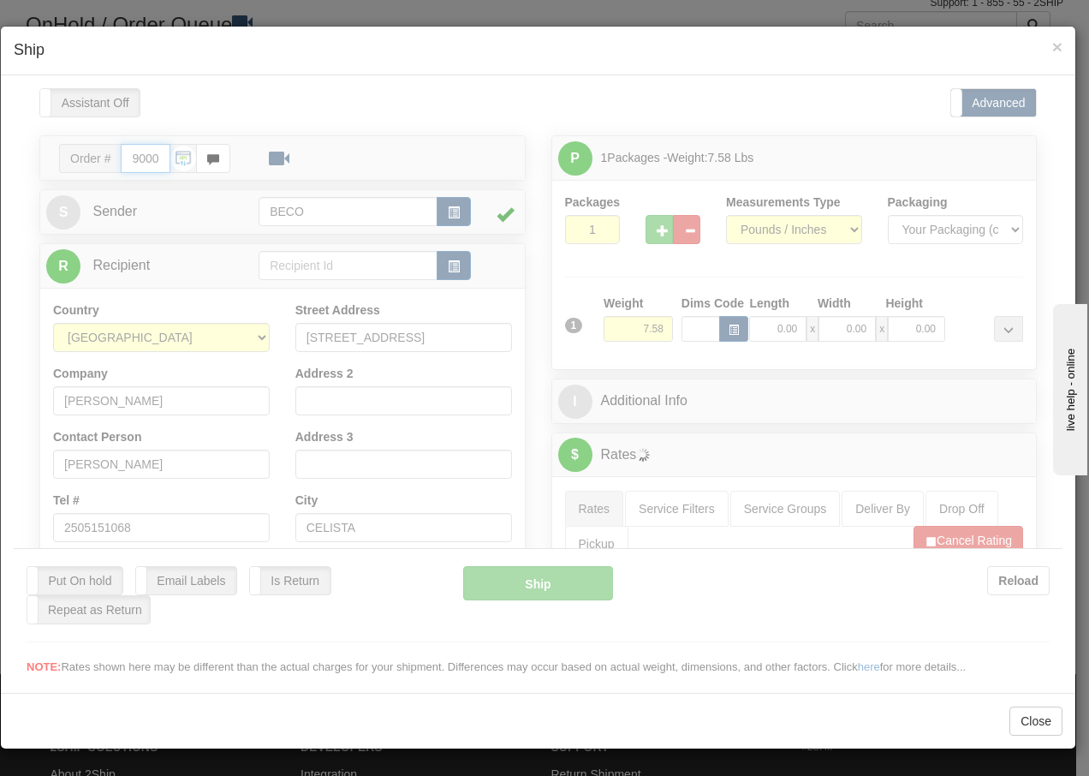
type input "13:28"
type input "16:00"
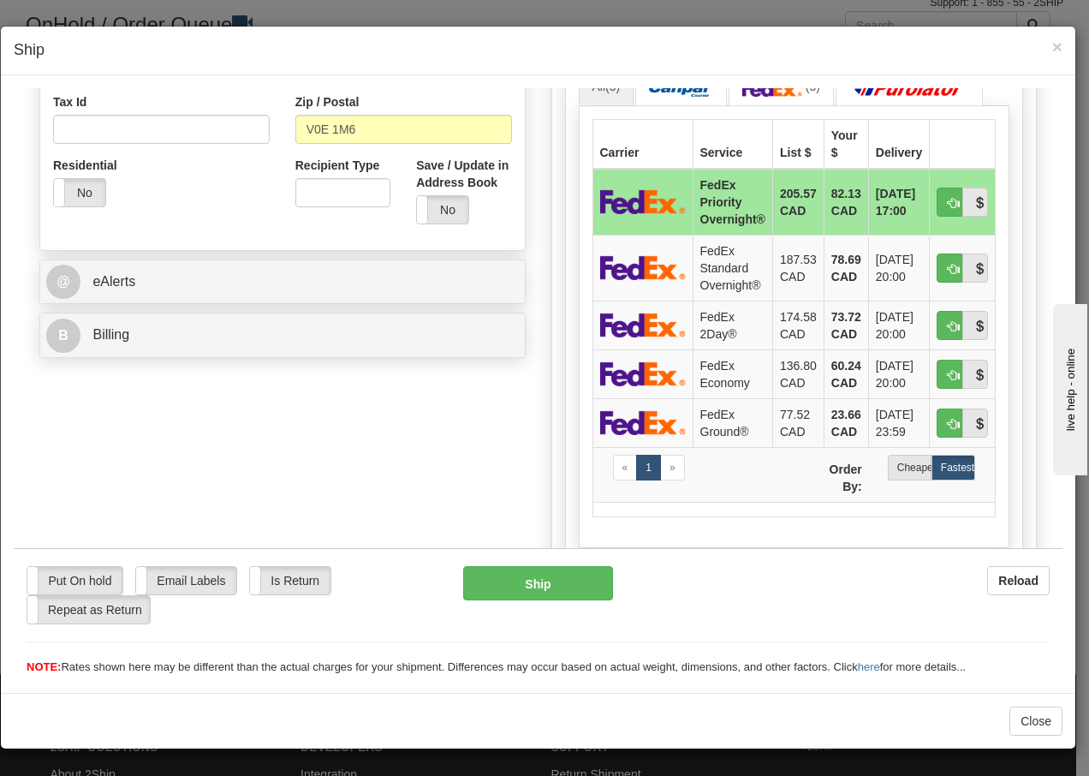
scroll to position [536, 0]
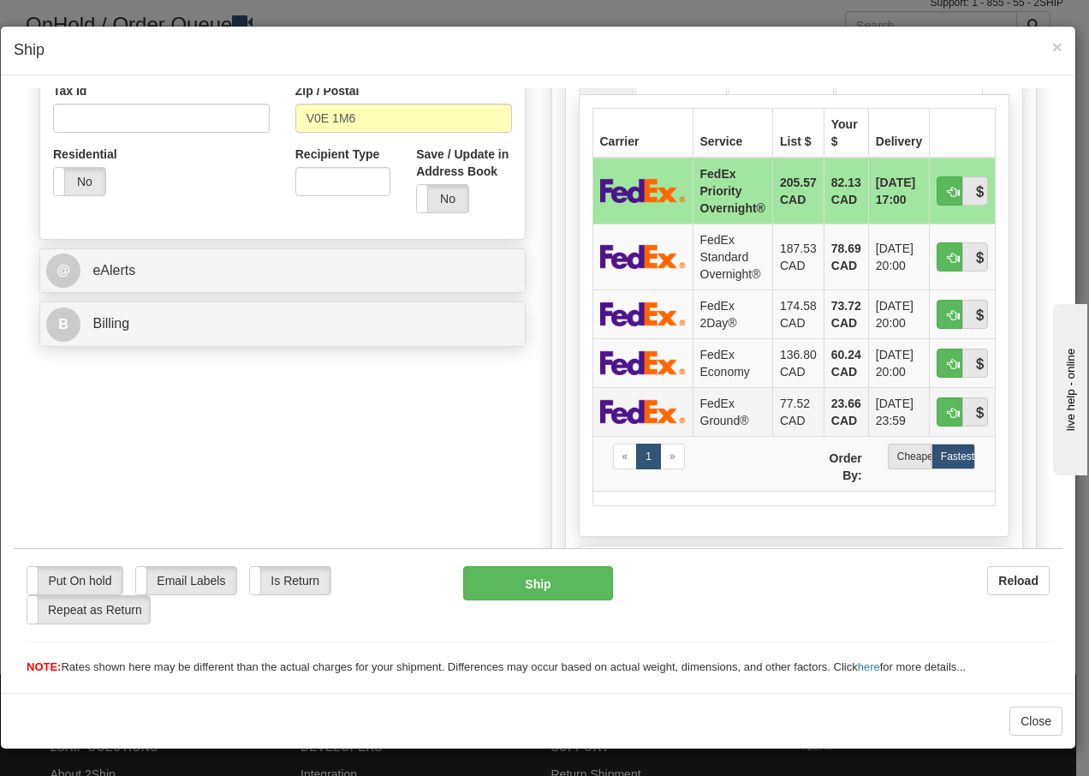
click at [711, 410] on td "FedEx Ground®" at bounding box center [733, 410] width 80 height 49
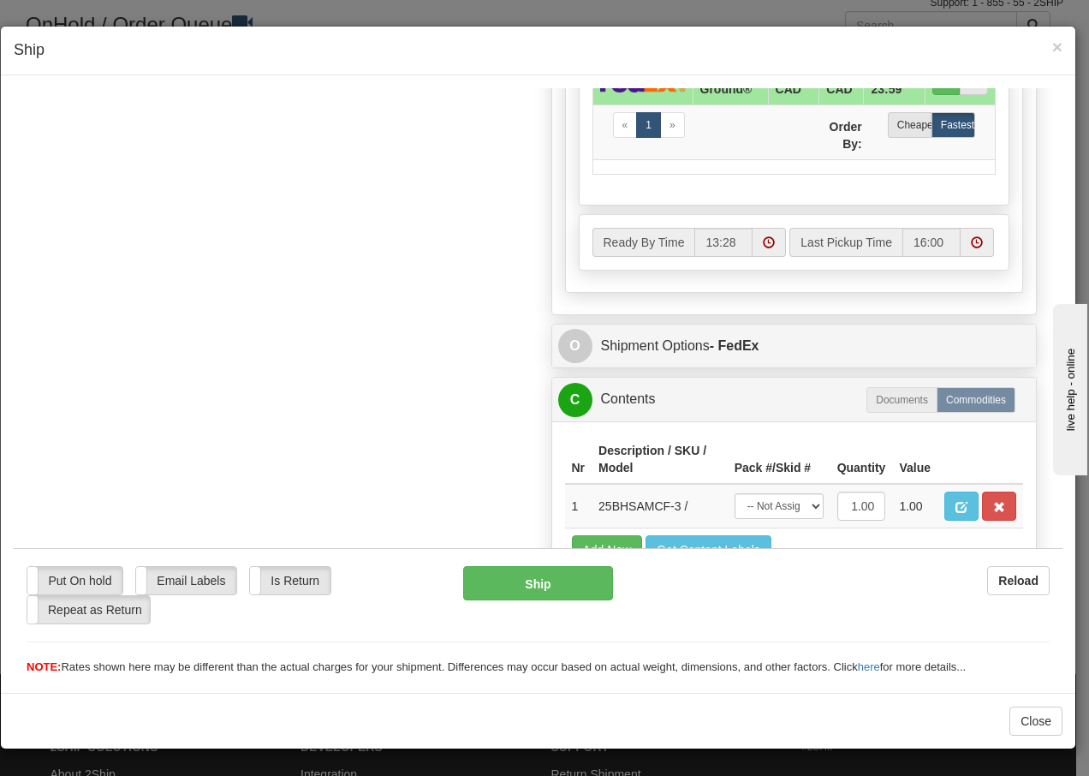
scroll to position [973, 0]
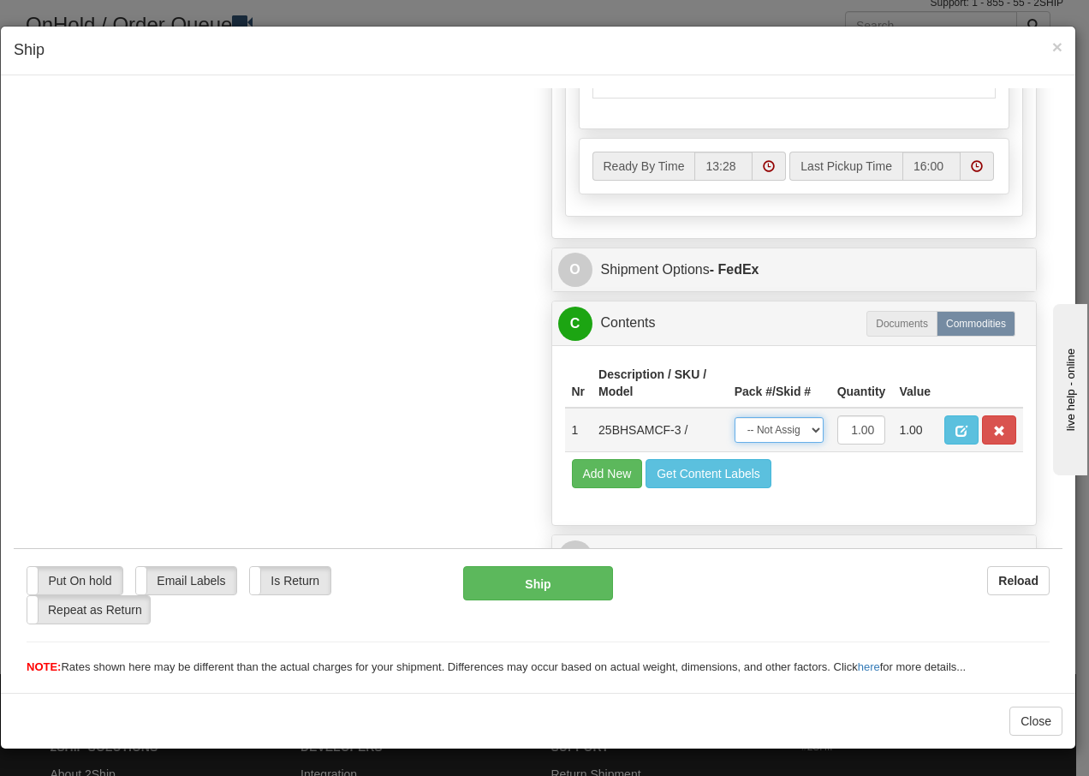
drag, startPoint x: 793, startPoint y: 433, endPoint x: 779, endPoint y: 445, distance: 18.2
click at [793, 433] on select "-- Not Assigned -- Package 1" at bounding box center [779, 429] width 89 height 26
select select "0"
click at [735, 416] on select "-- Not Assigned -- Package 1" at bounding box center [779, 429] width 89 height 26
click at [568, 585] on button "Ship" at bounding box center [537, 582] width 149 height 34
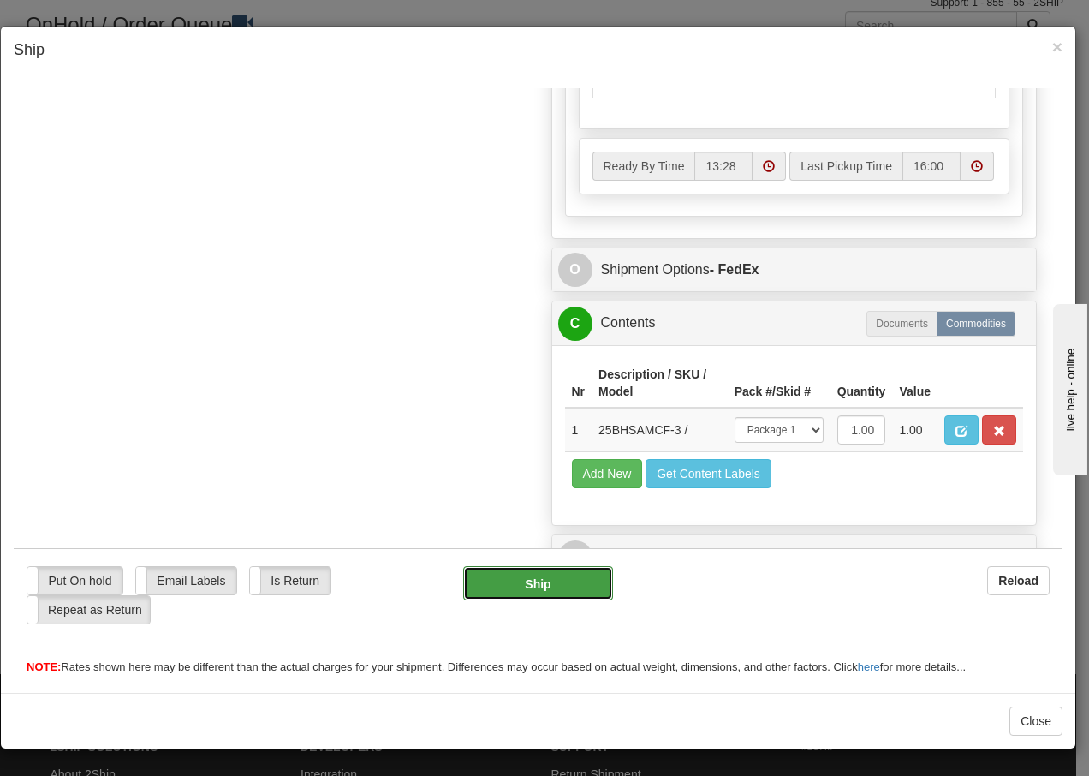
type input "92"
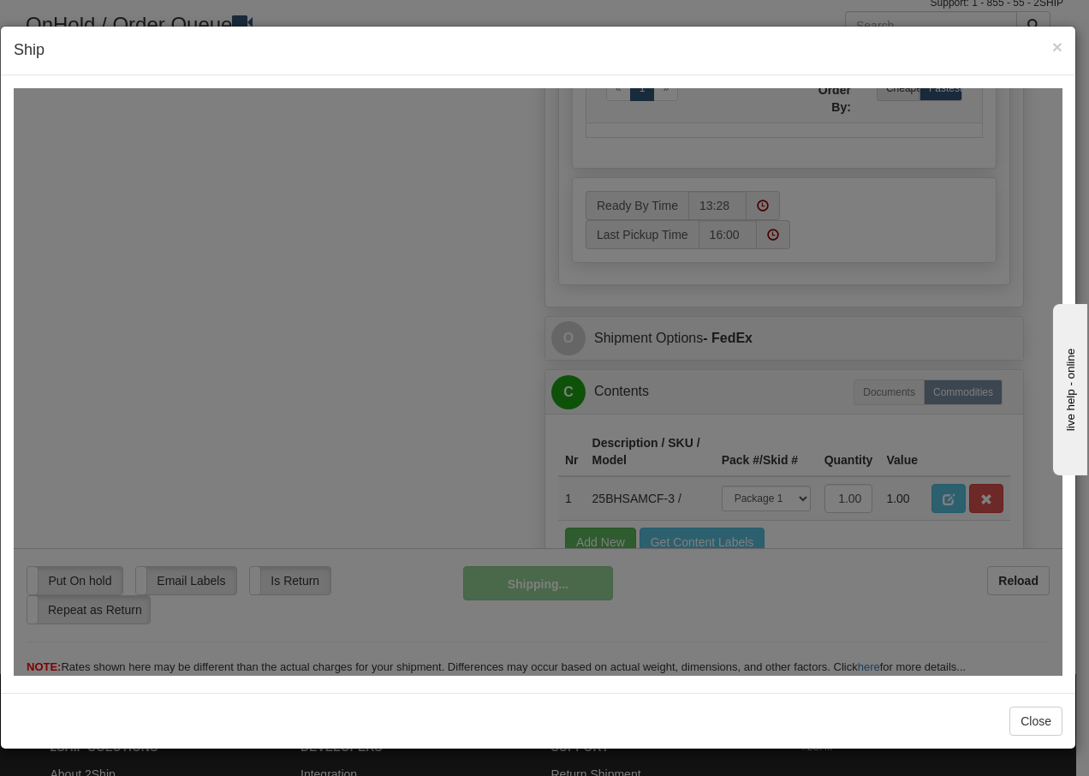
scroll to position [1041, 0]
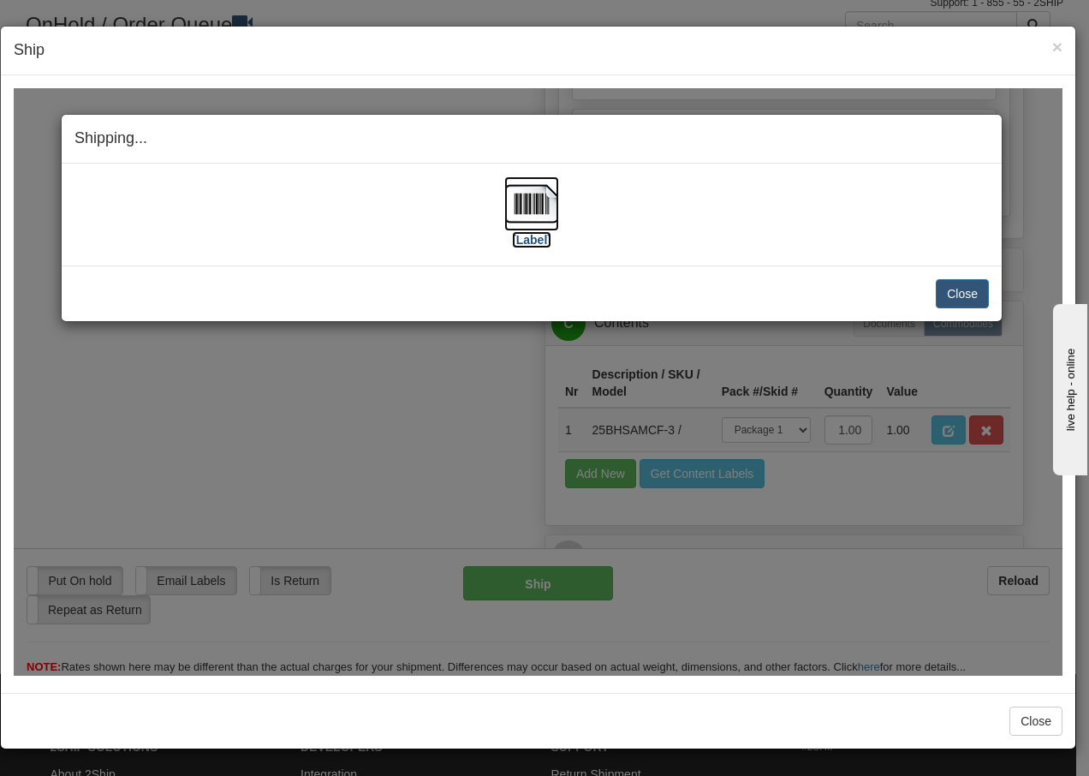
click at [528, 211] on img at bounding box center [531, 203] width 55 height 55
click at [967, 295] on button "Close" at bounding box center [962, 292] width 53 height 29
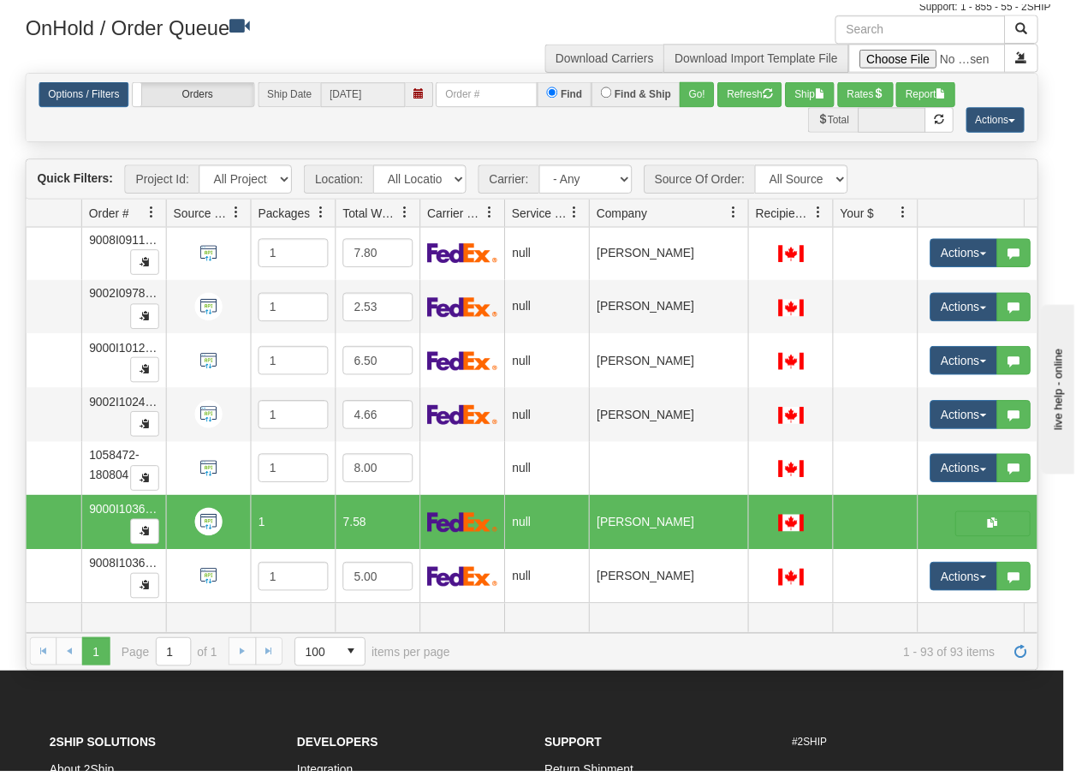
scroll to position [0, 0]
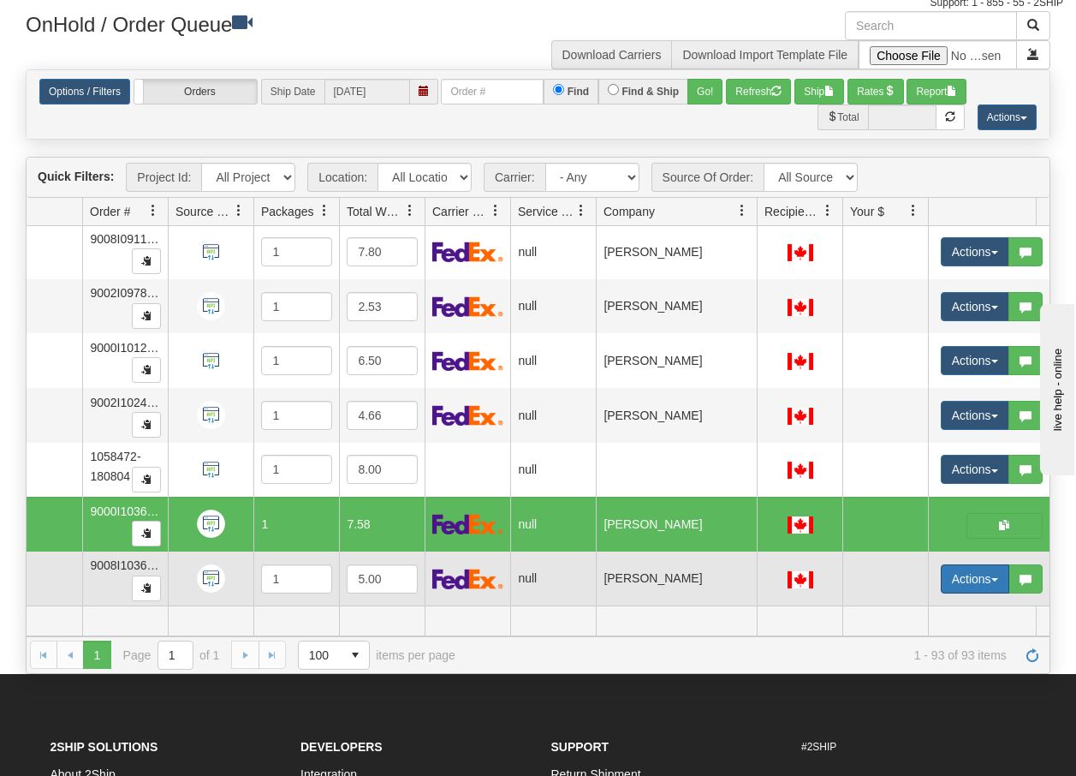
click at [995, 570] on button "Actions" at bounding box center [975, 578] width 68 height 29
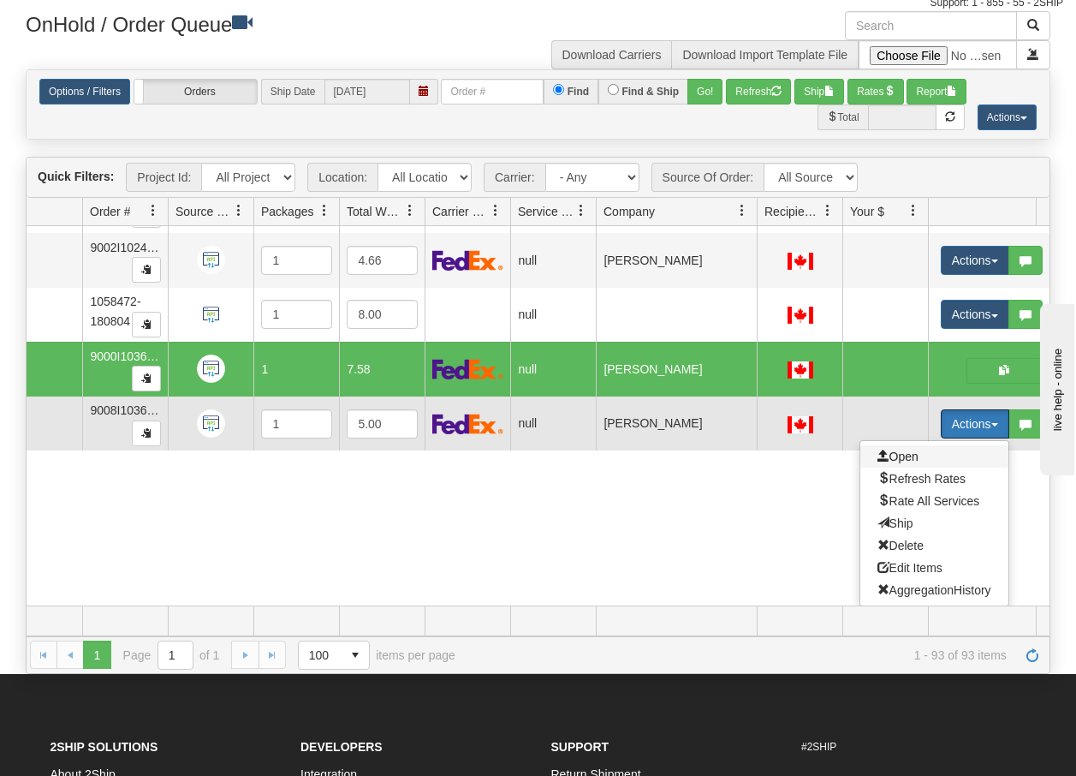
click at [903, 449] on span "Open" at bounding box center [898, 456] width 41 height 14
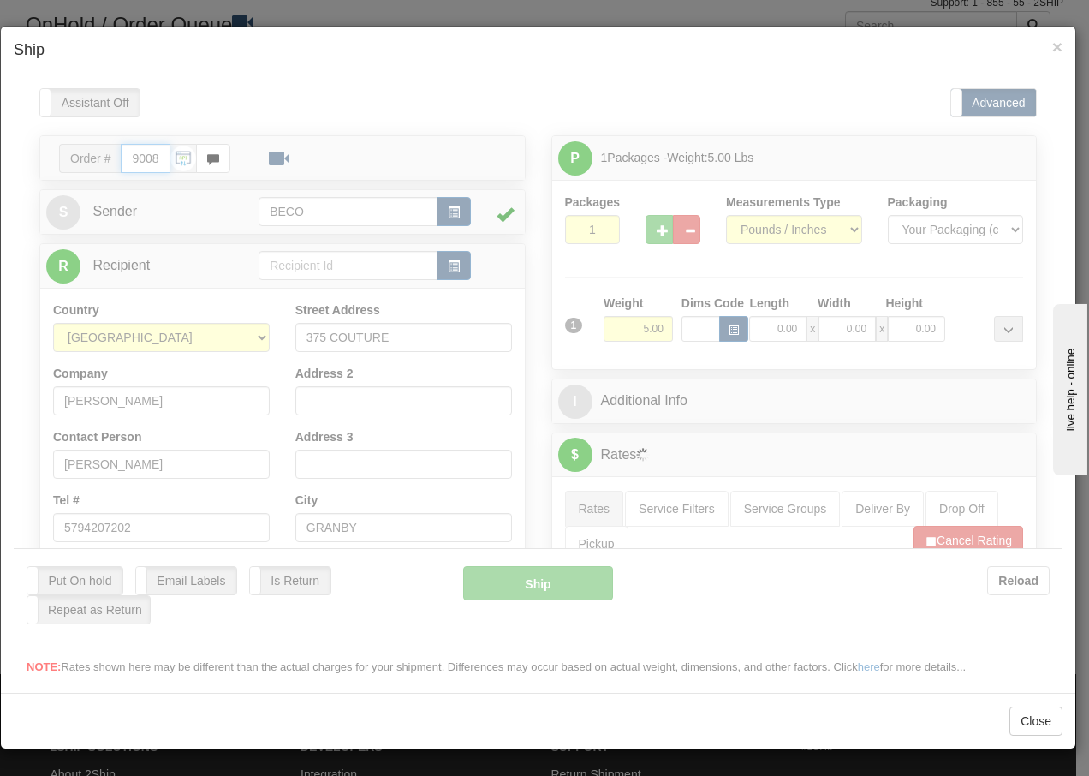
type input "13:29"
type input "16:00"
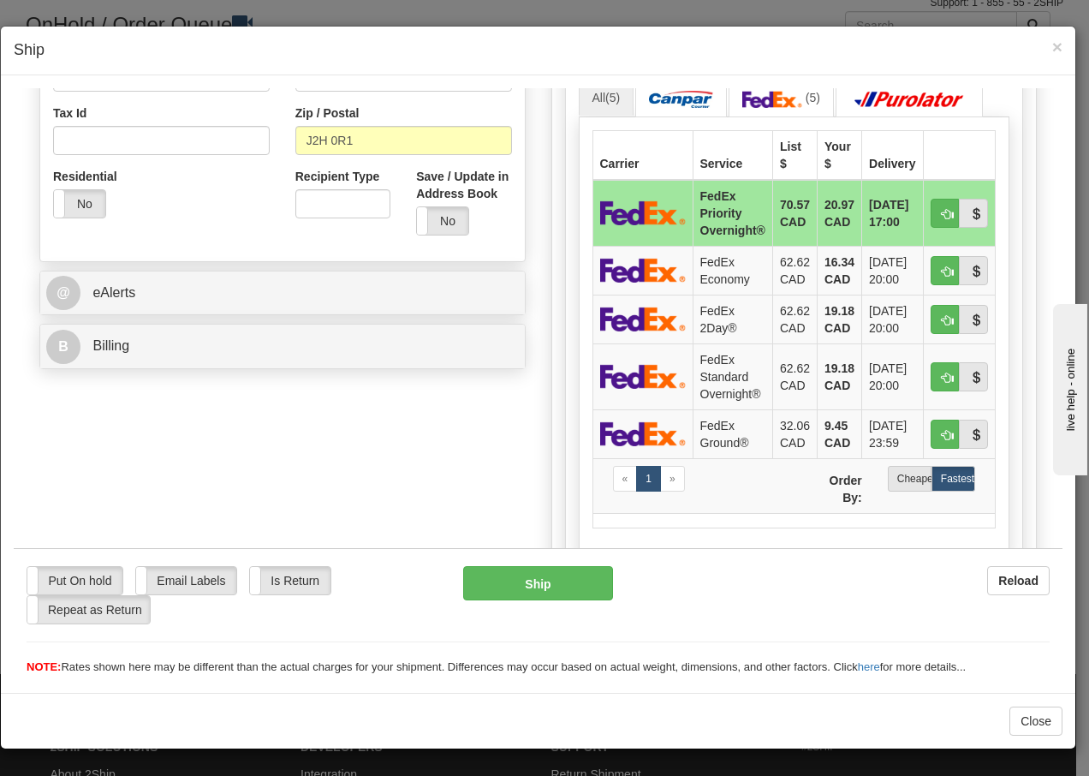
scroll to position [559, 0]
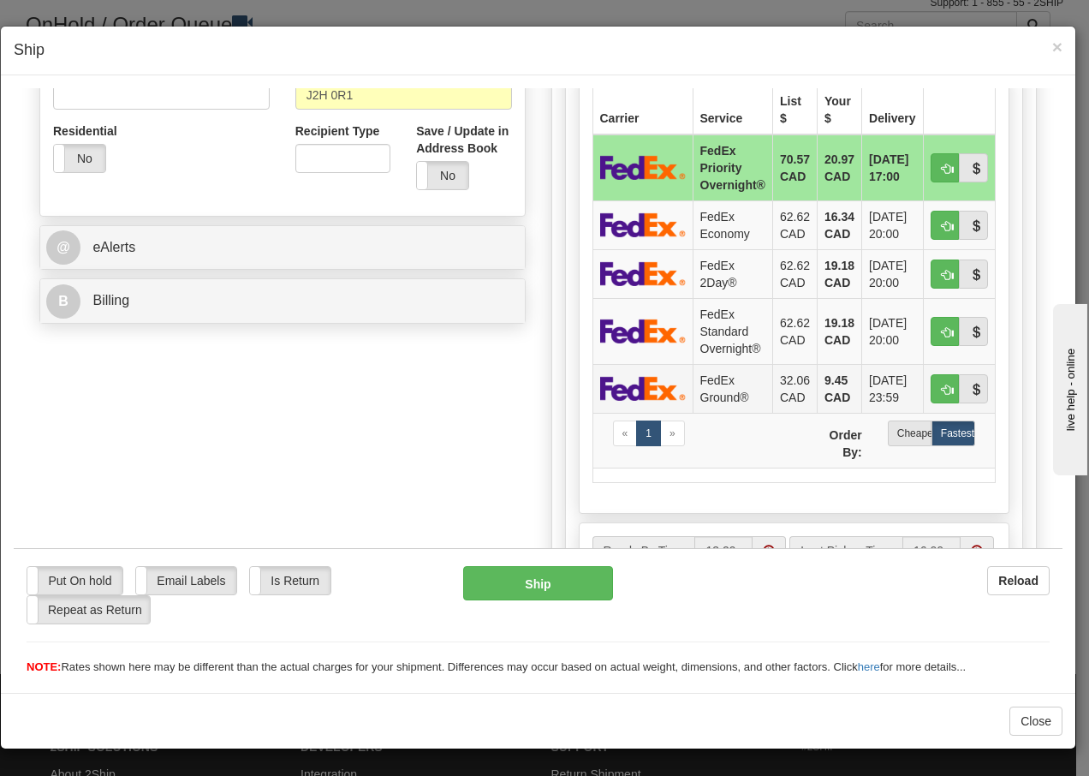
click at [710, 392] on td "FedEx Ground®" at bounding box center [733, 387] width 80 height 49
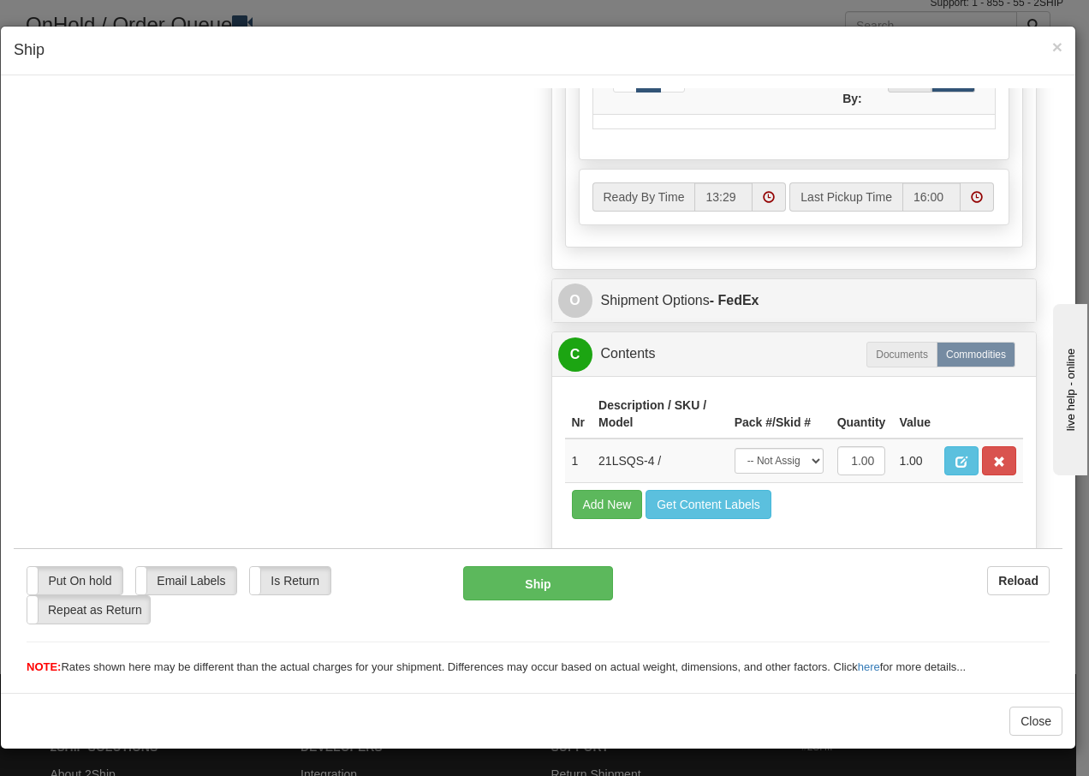
scroll to position [973, 0]
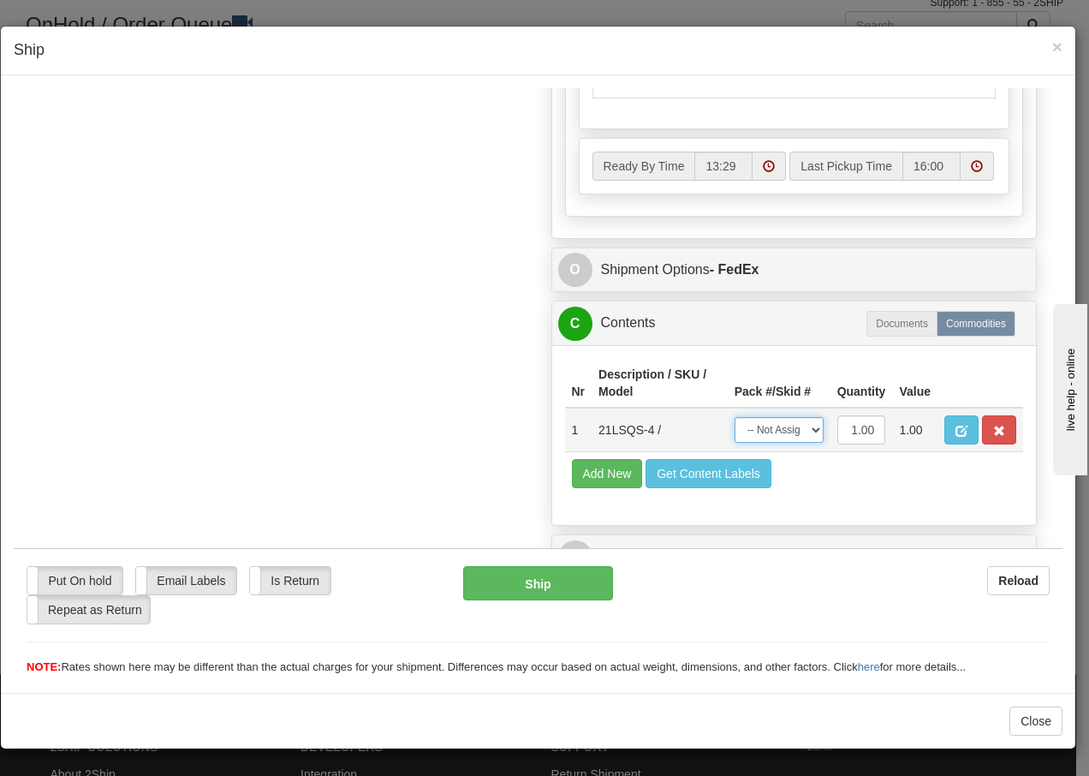
click at [785, 433] on select "-- Not Assigned -- Package 1" at bounding box center [779, 429] width 89 height 26
select select "0"
click at [735, 416] on select "-- Not Assigned -- Package 1" at bounding box center [779, 429] width 89 height 26
click at [546, 582] on button "Ship" at bounding box center [537, 582] width 149 height 34
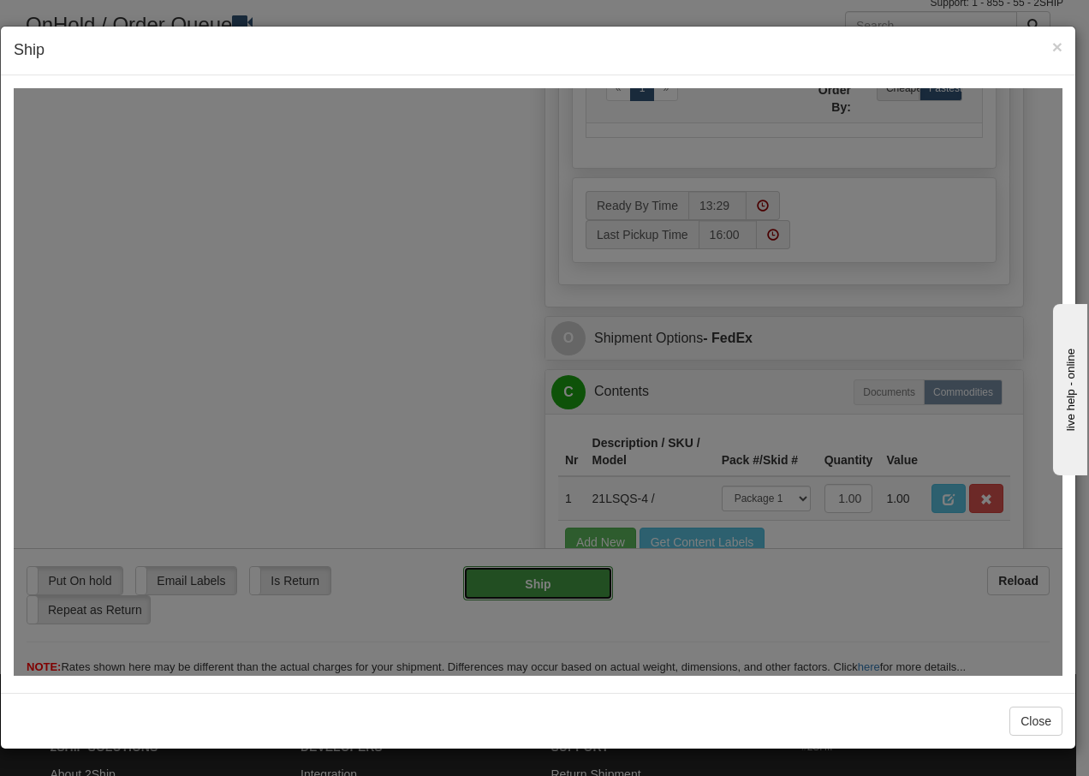
type input "92"
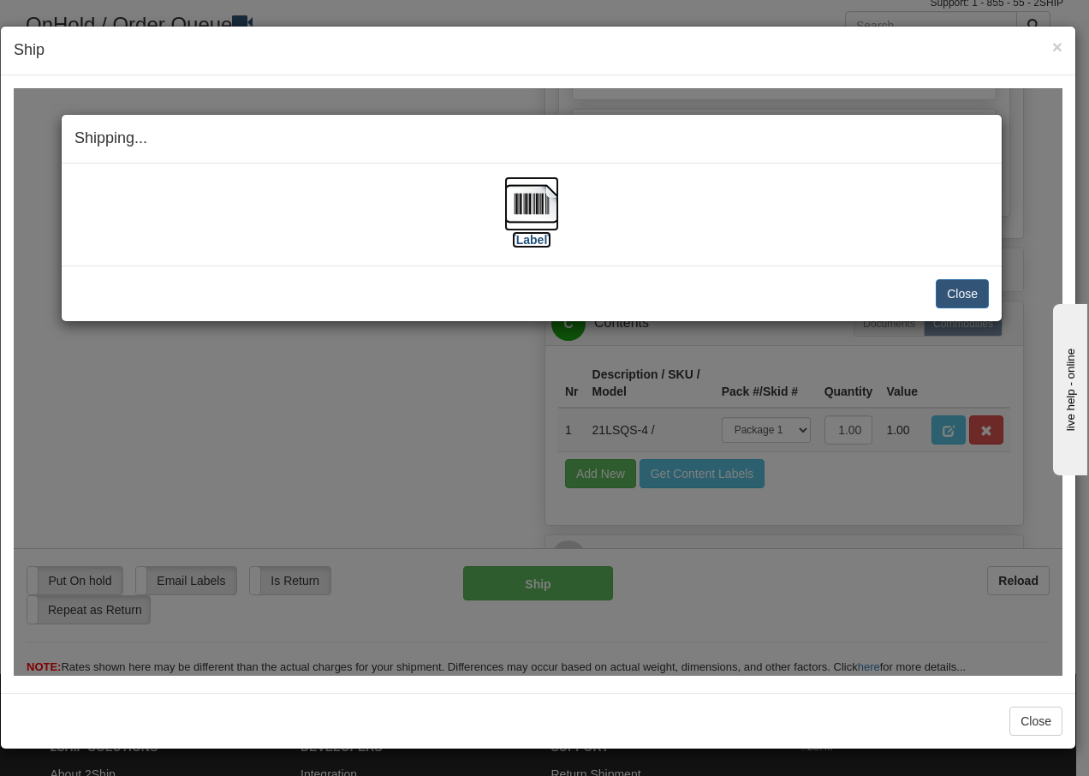
click at [528, 191] on img at bounding box center [531, 203] width 55 height 55
click at [960, 296] on button "Close" at bounding box center [962, 292] width 53 height 29
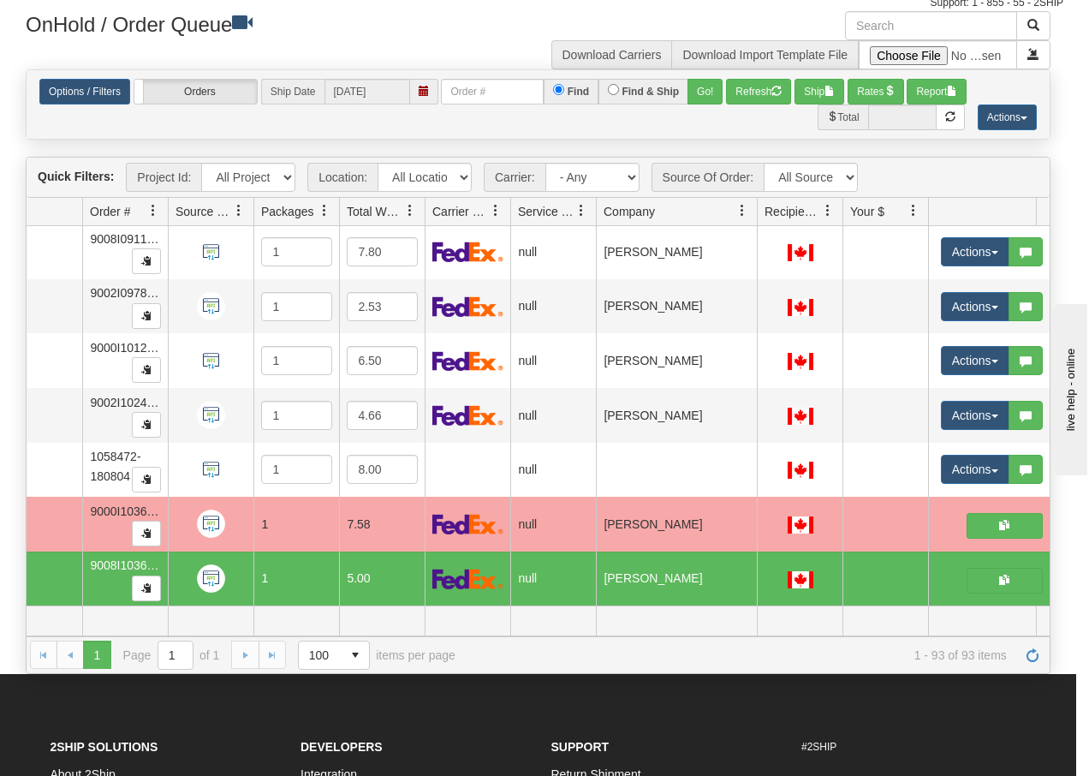
scroll to position [0, 0]
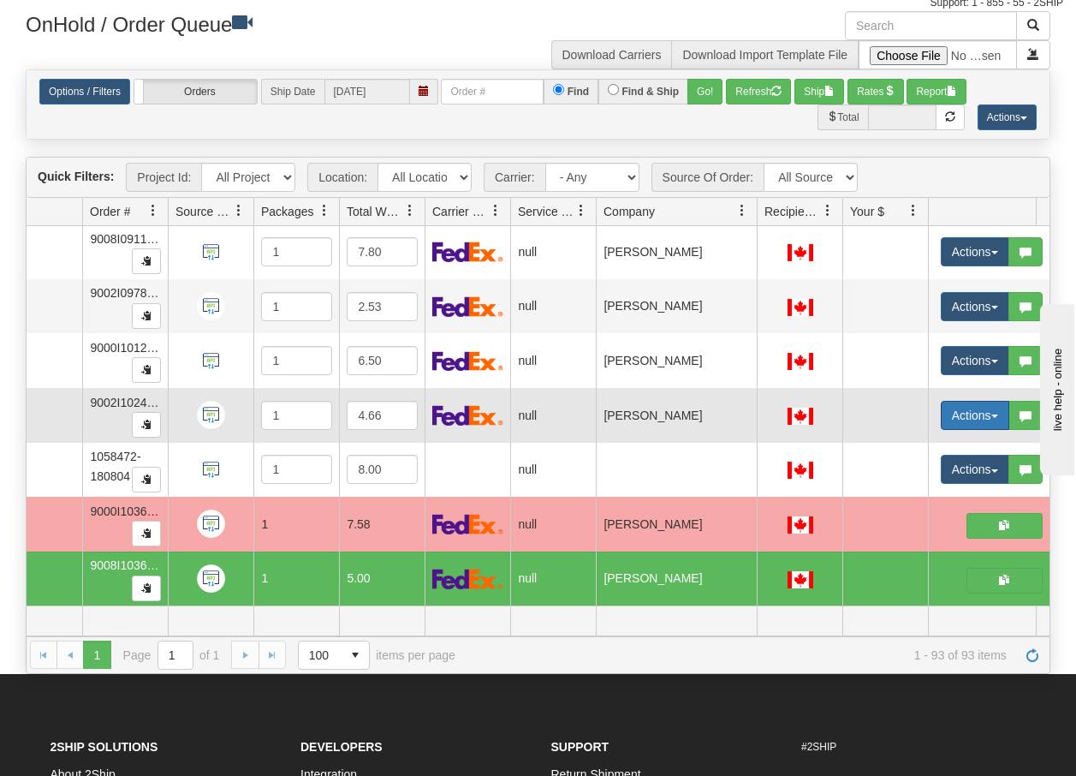
click at [996, 414] on span "button" at bounding box center [994, 415] width 7 height 3
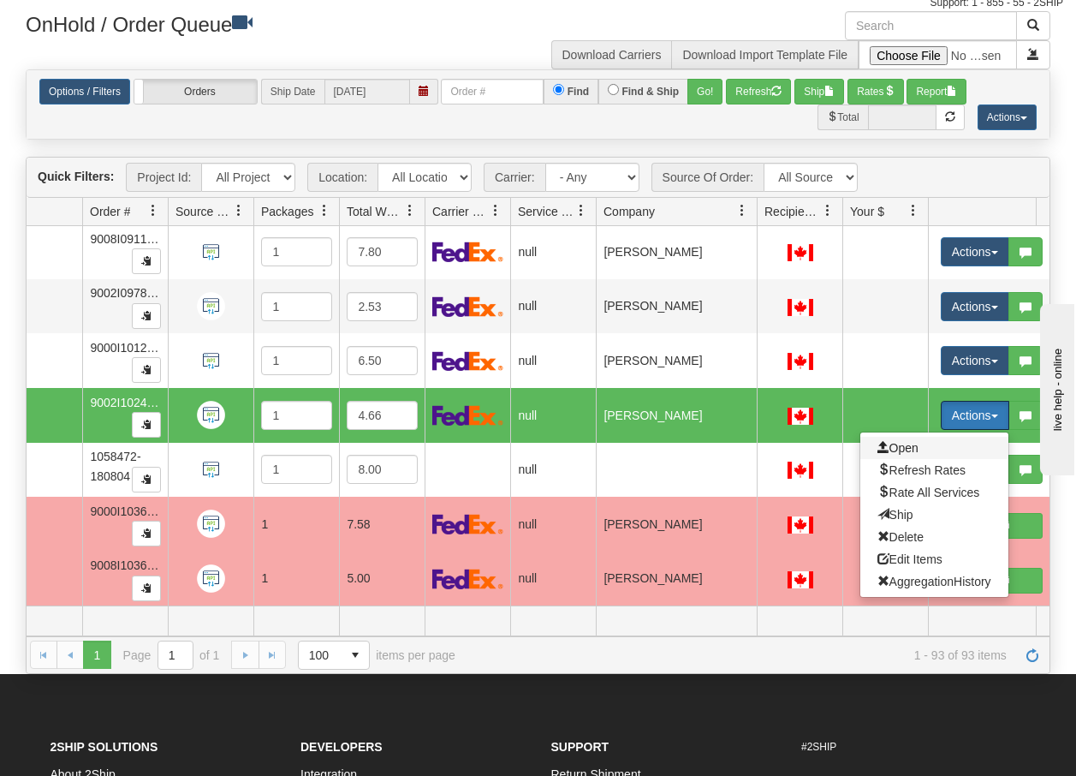
click at [911, 441] on span "Open" at bounding box center [898, 448] width 41 height 14
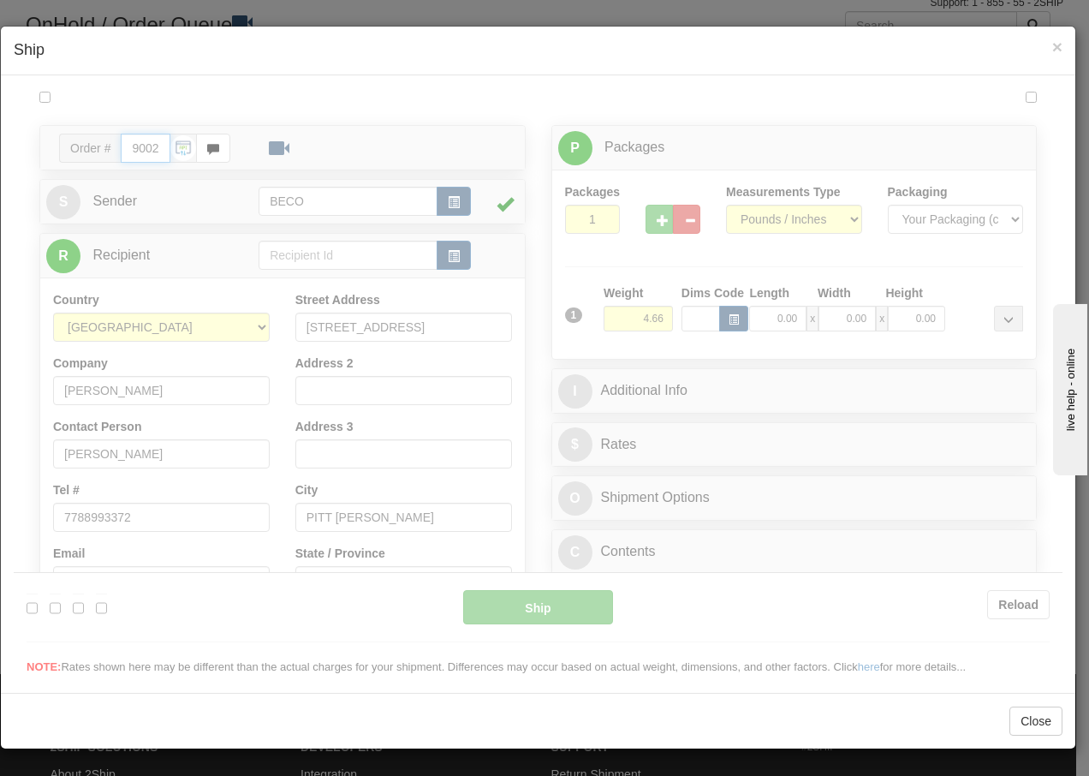
type input "13:29"
type input "16:00"
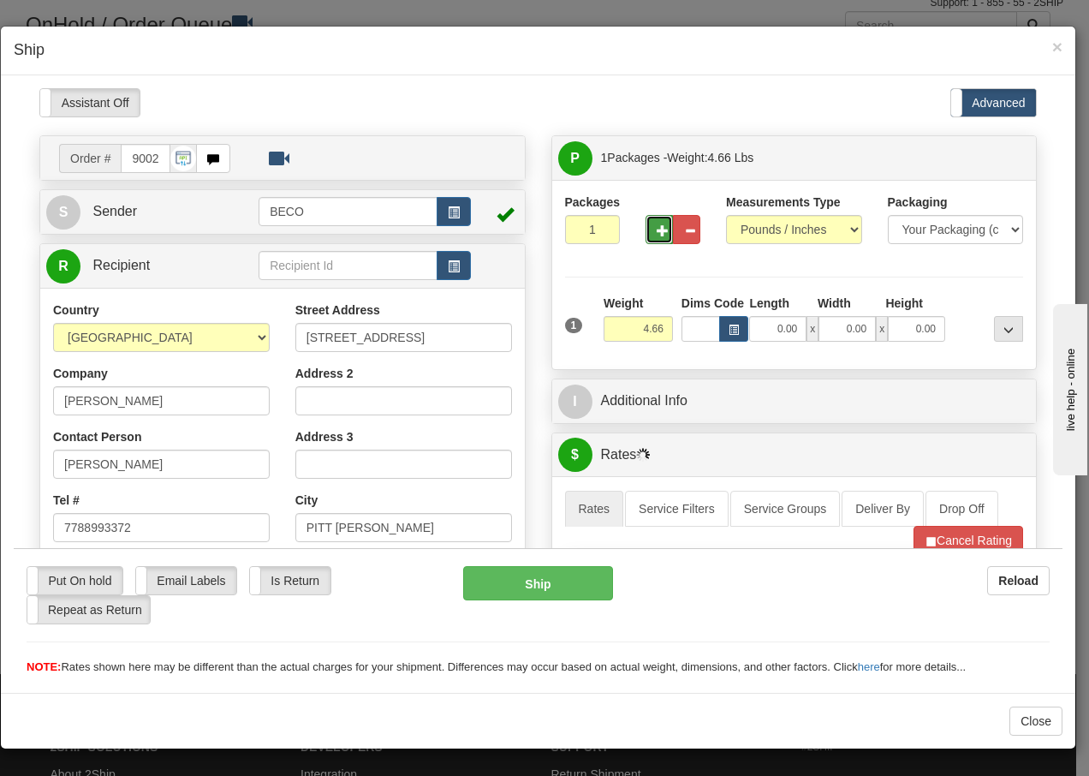
click at [657, 225] on span "button" at bounding box center [663, 229] width 12 height 11
type input "2"
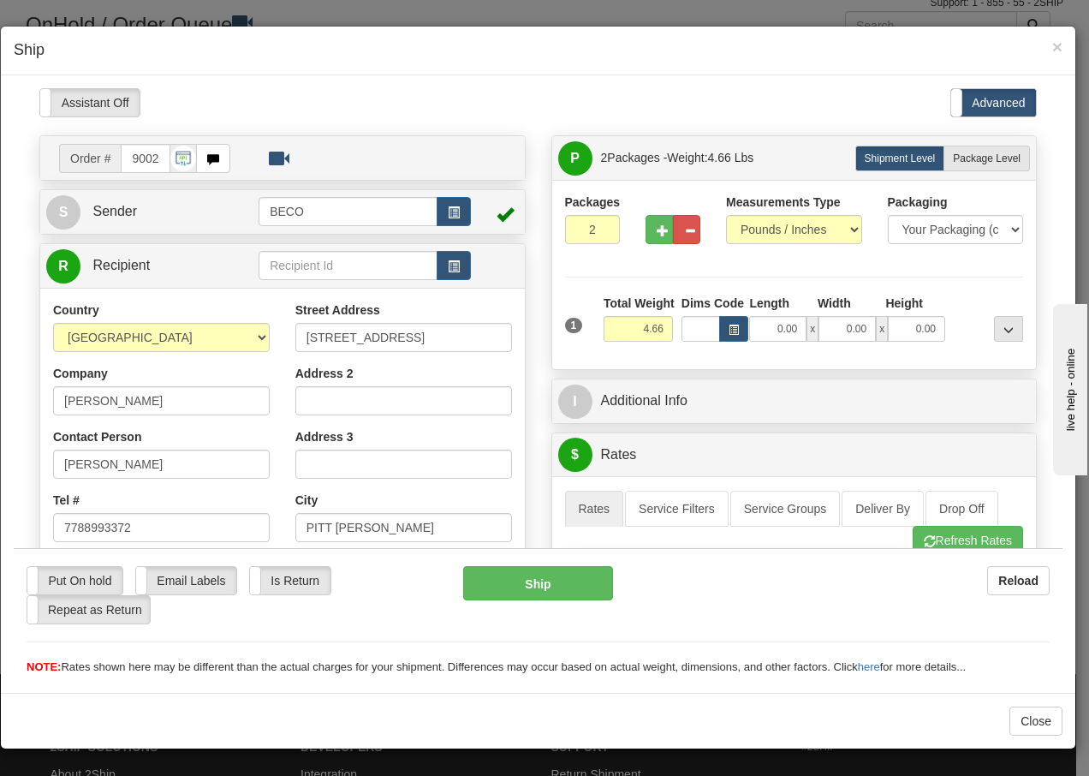
click at [1048, 663] on div "NOTE: Rates shown here may be different than the actual charges for your shipme…" at bounding box center [538, 666] width 1049 height 16
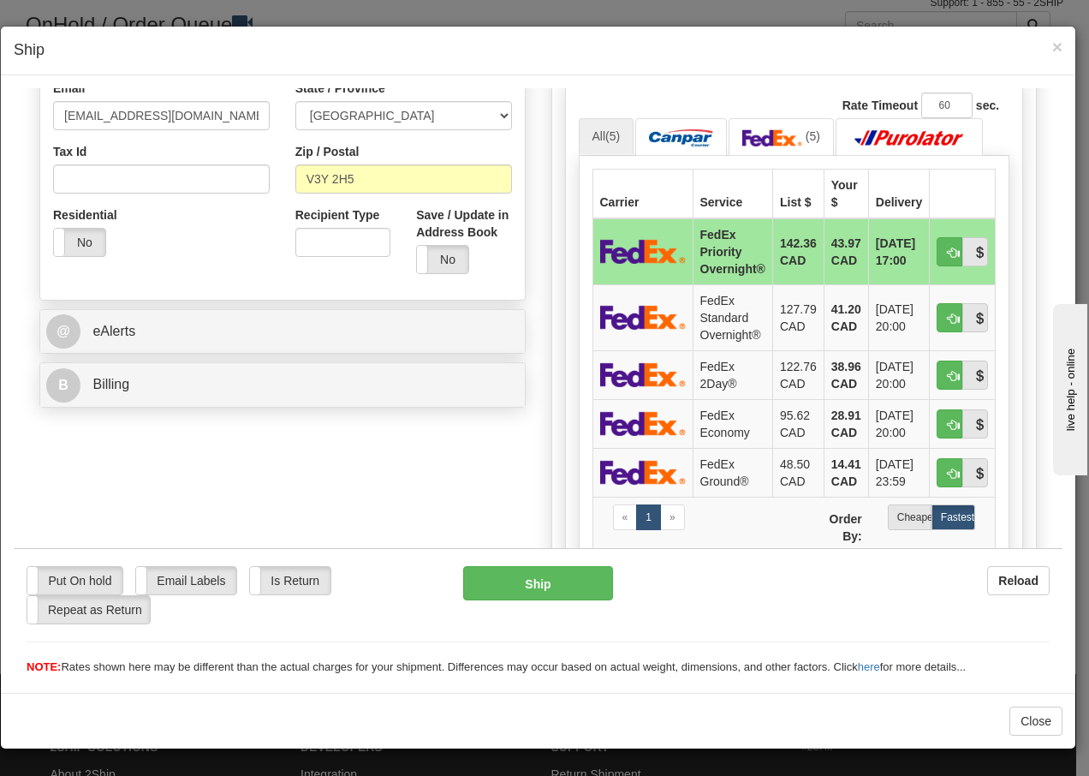
scroll to position [491, 0]
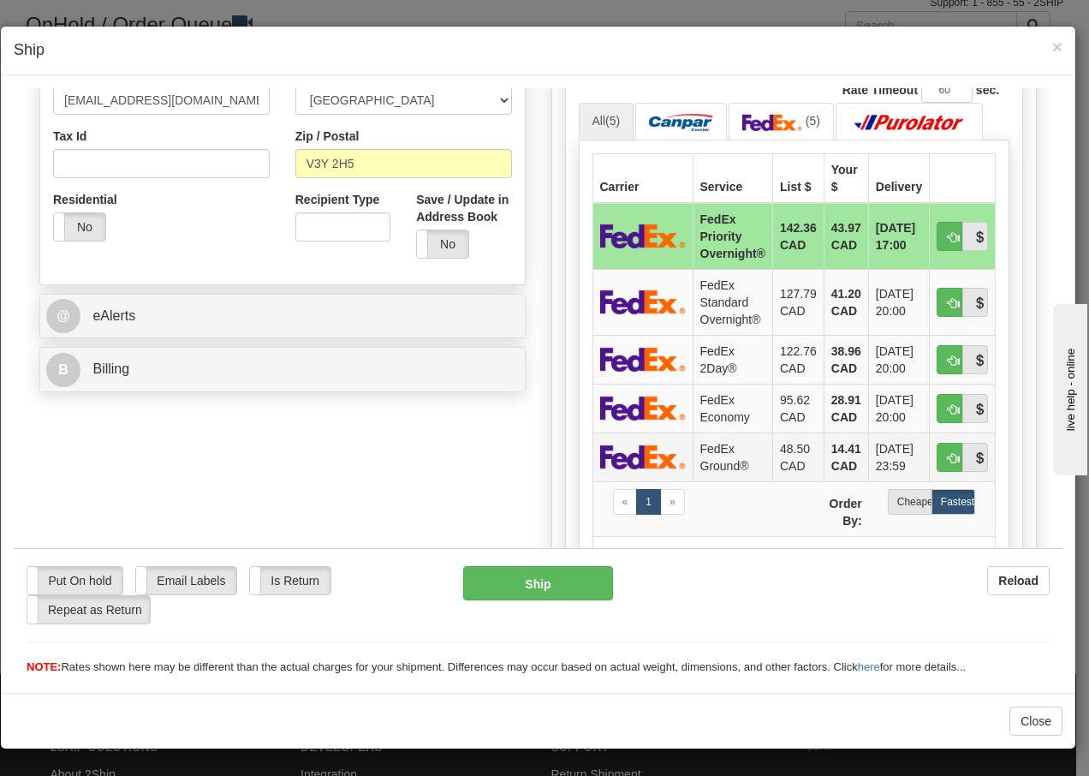
click at [726, 455] on td "FedEx Ground®" at bounding box center [733, 455] width 80 height 49
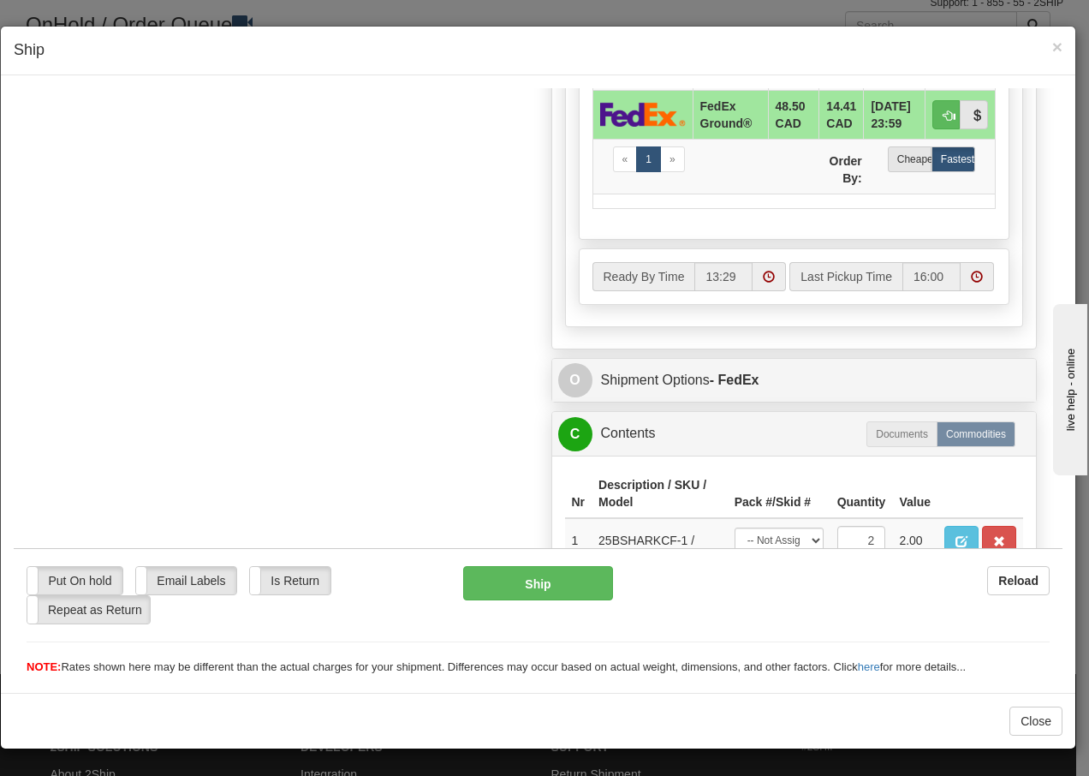
scroll to position [973, 0]
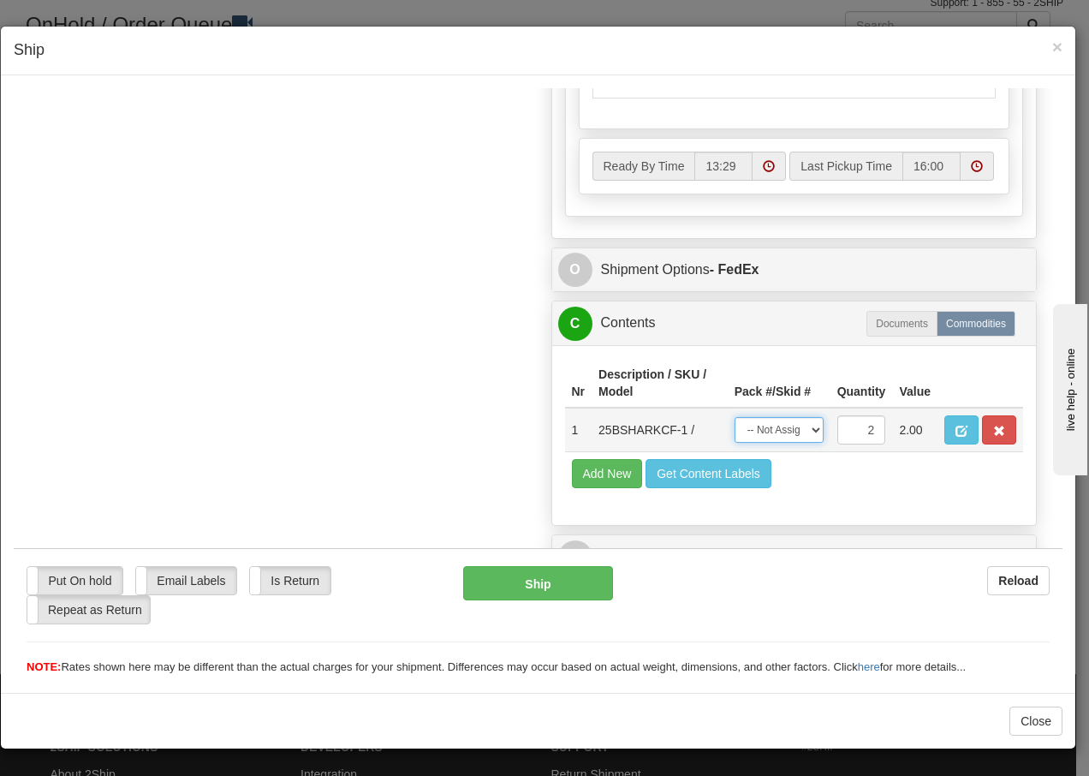
click at [797, 425] on select "-- Not Assigned -- Package 1 Package 2 Split" at bounding box center [779, 429] width 89 height 26
select select "SPLIT"
click at [735, 416] on select "-- Not Assigned -- Package 1 Package 2 Split" at bounding box center [779, 429] width 89 height 26
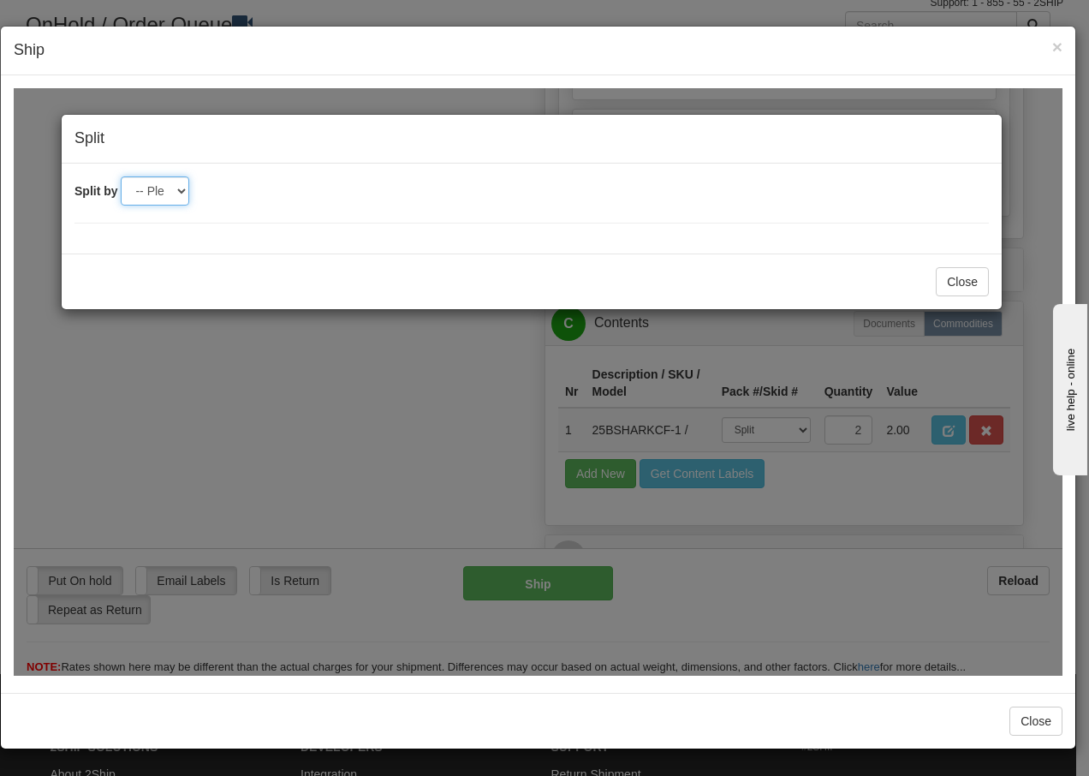
click at [181, 192] on select "-- Please select -- 2" at bounding box center [155, 190] width 68 height 29
select select "2"
click at [121, 176] on select "-- Please select -- 2" at bounding box center [155, 190] width 68 height 29
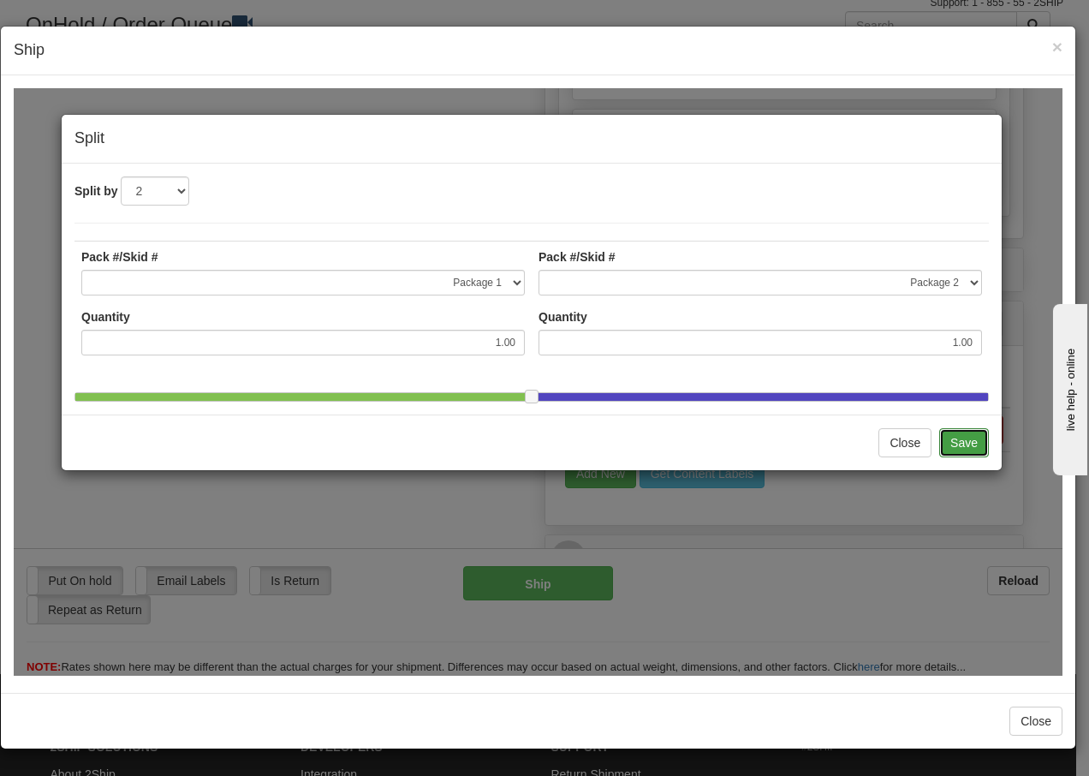
click at [980, 456] on button "Save" at bounding box center [964, 441] width 50 height 29
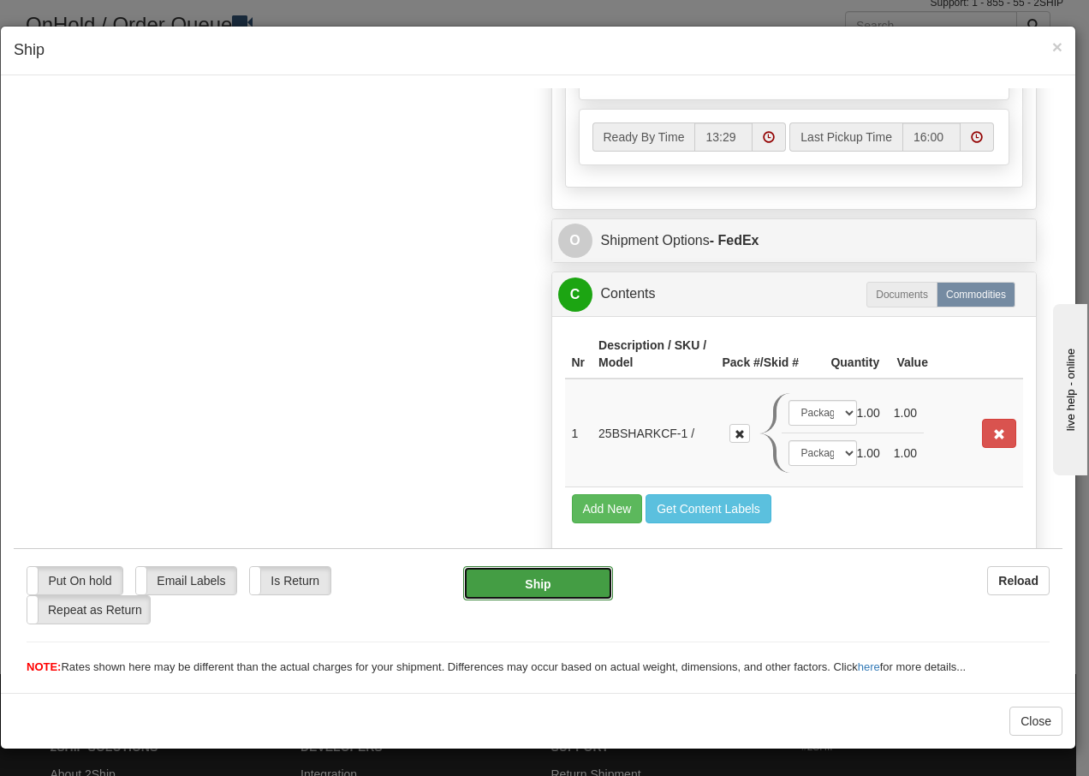
click at [497, 581] on button "Ship" at bounding box center [537, 582] width 149 height 34
type input "92"
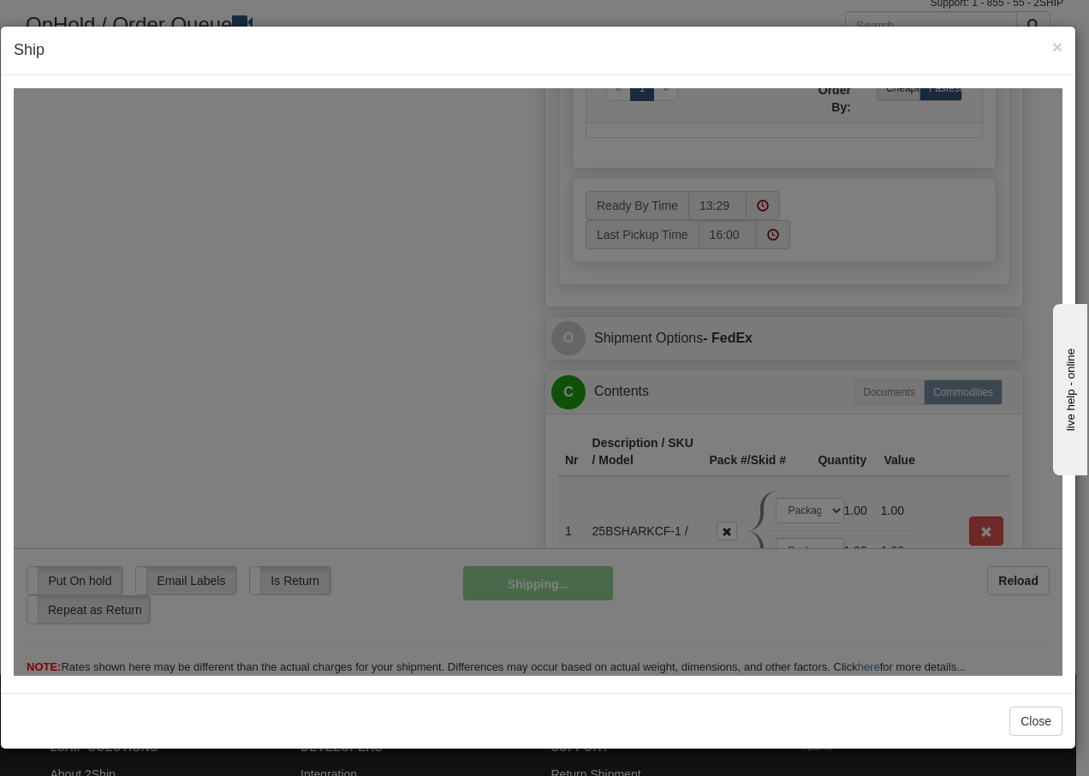
scroll to position [1041, 0]
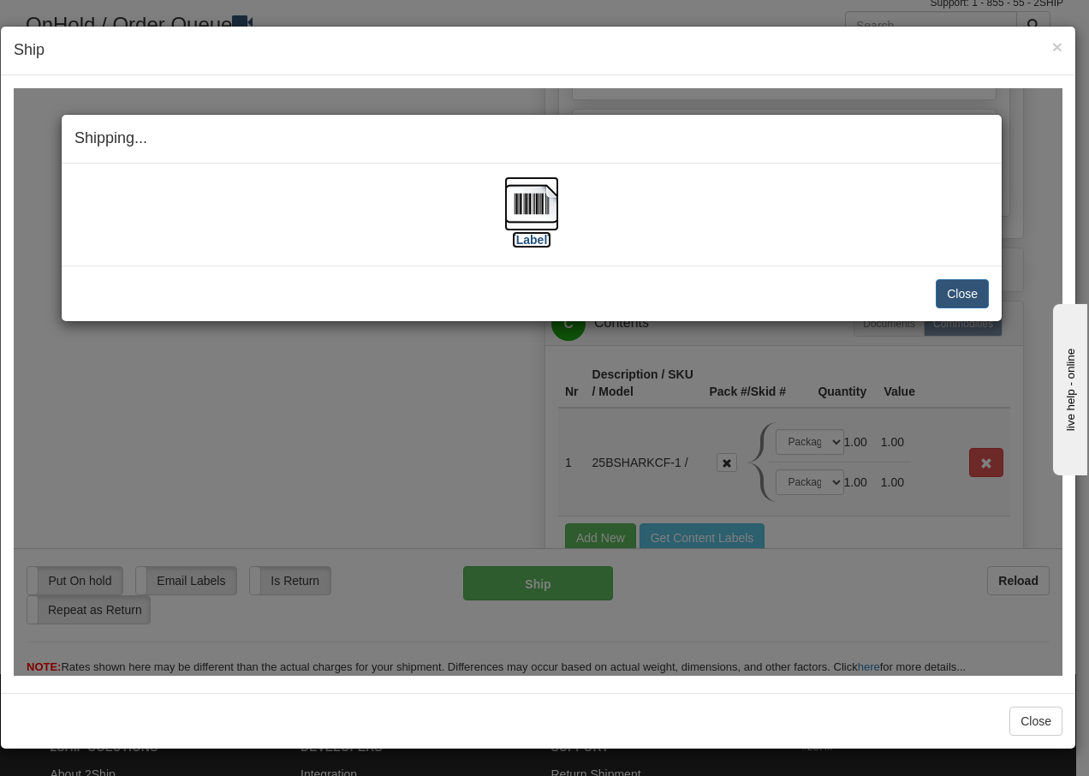
click at [542, 208] on img at bounding box center [531, 203] width 55 height 55
click at [968, 288] on button "Close" at bounding box center [962, 292] width 53 height 29
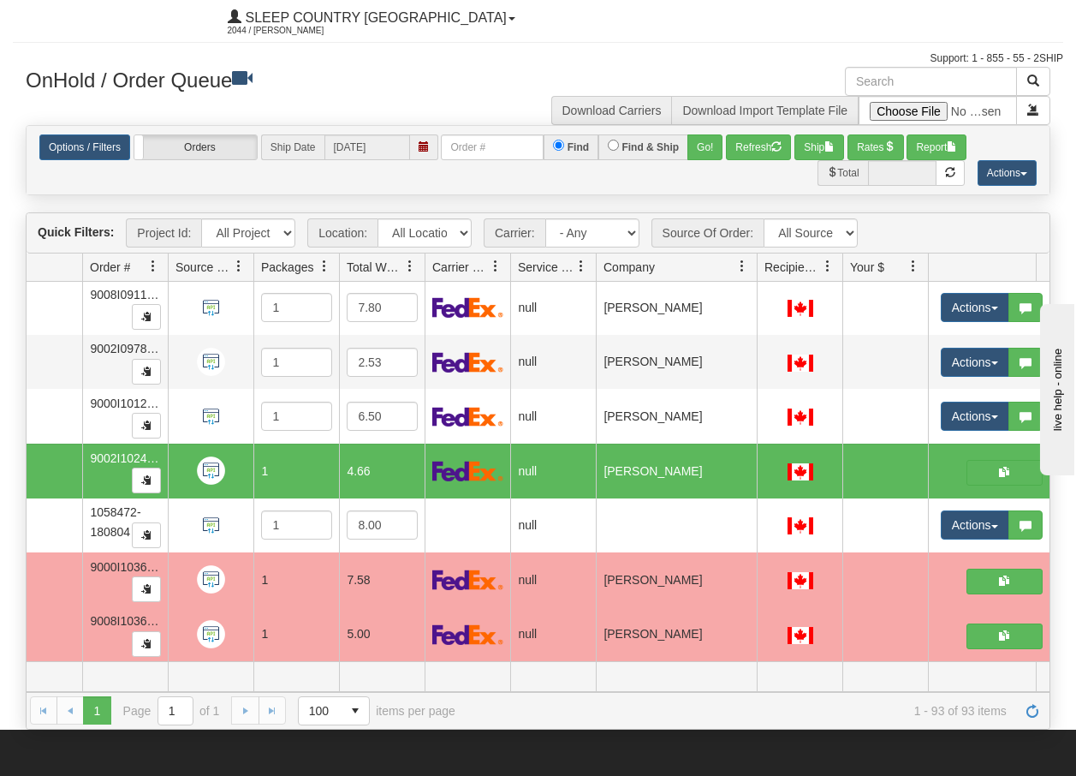
scroll to position [0, 0]
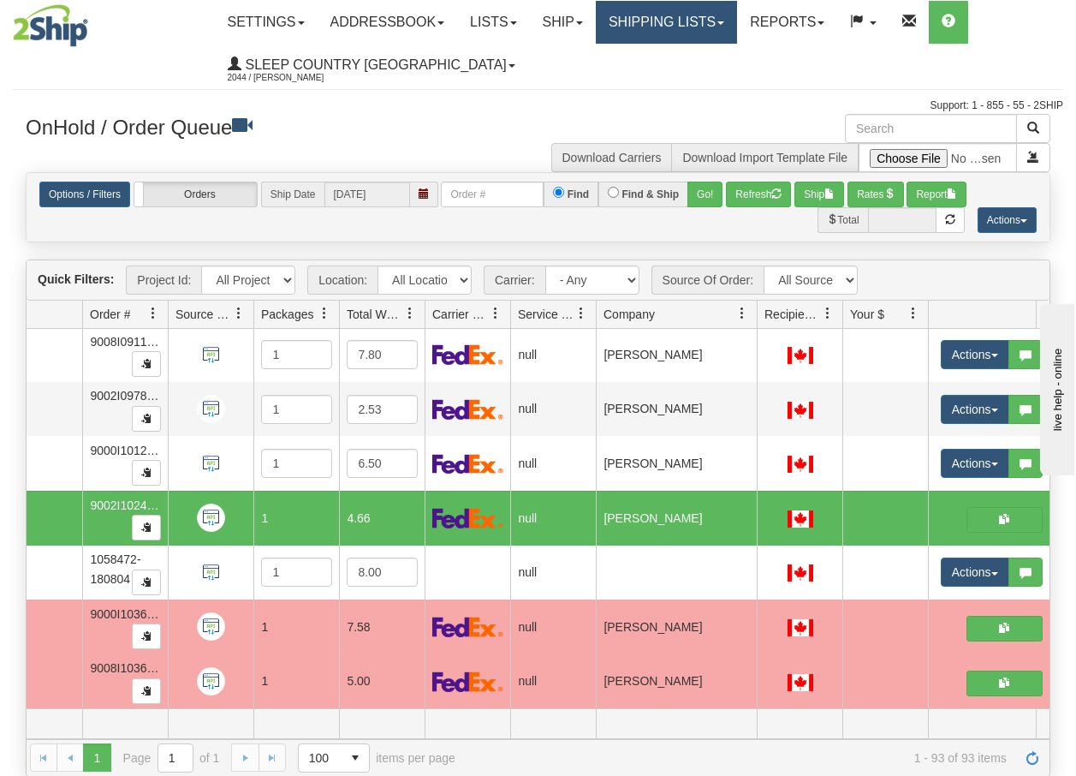
click at [713, 17] on link "Shipping lists" at bounding box center [666, 22] width 141 height 43
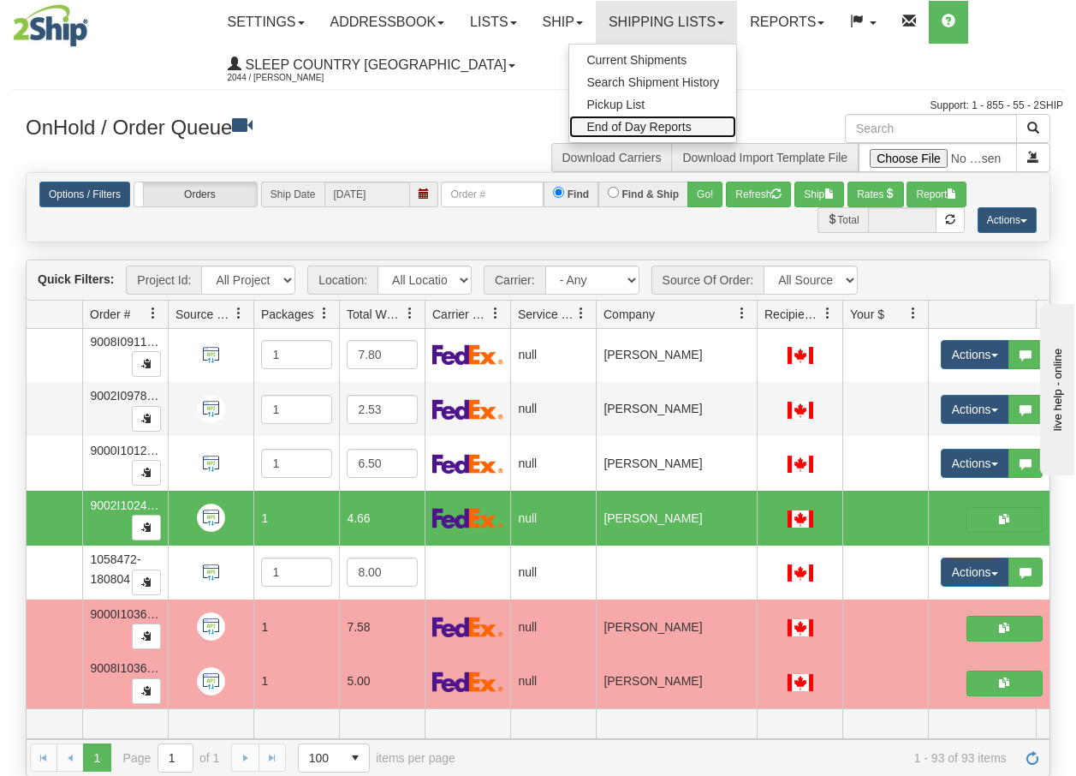
click at [656, 130] on span "End of Day Reports" at bounding box center [638, 127] width 104 height 14
